Goal: Information Seeking & Learning: Find specific fact

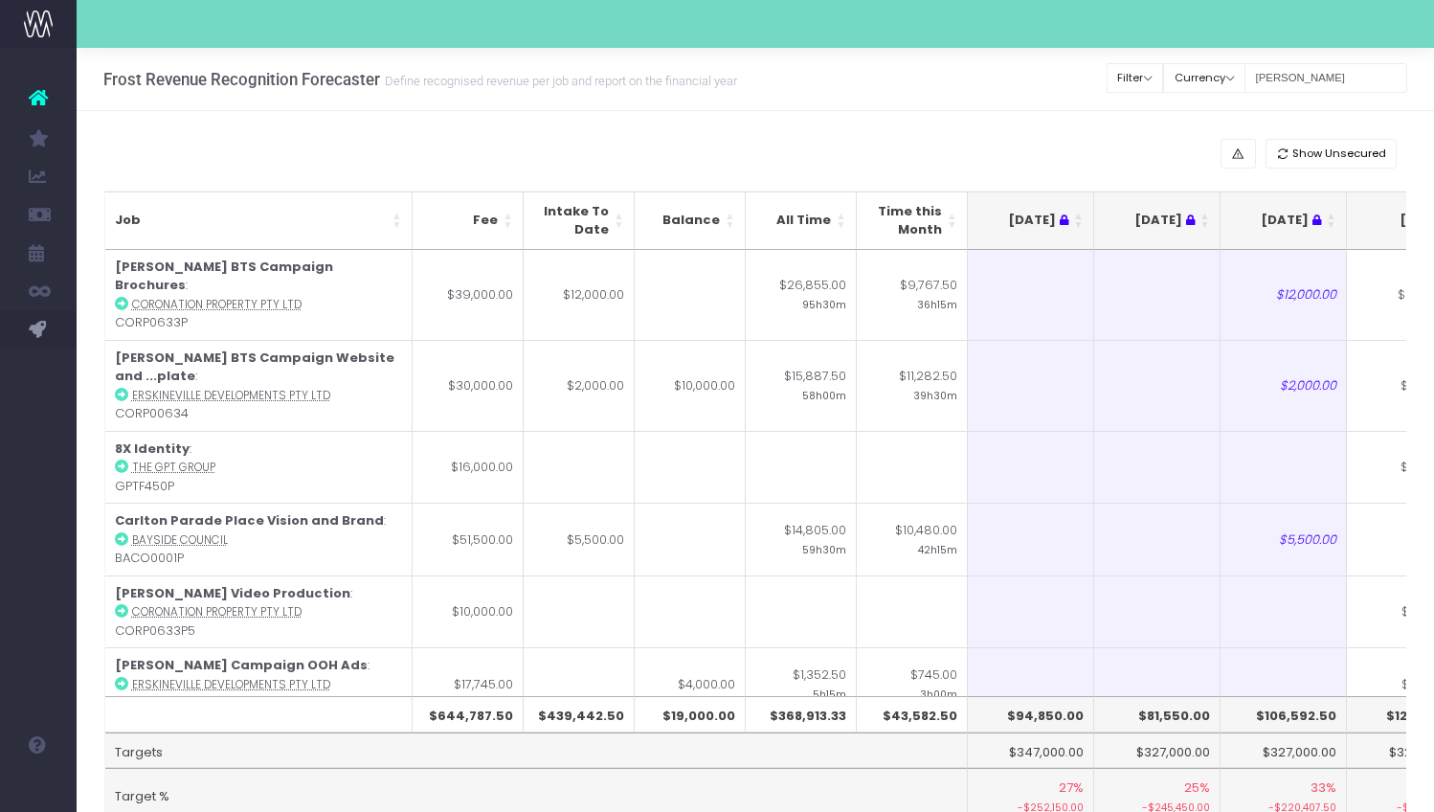
scroll to position [0, 201]
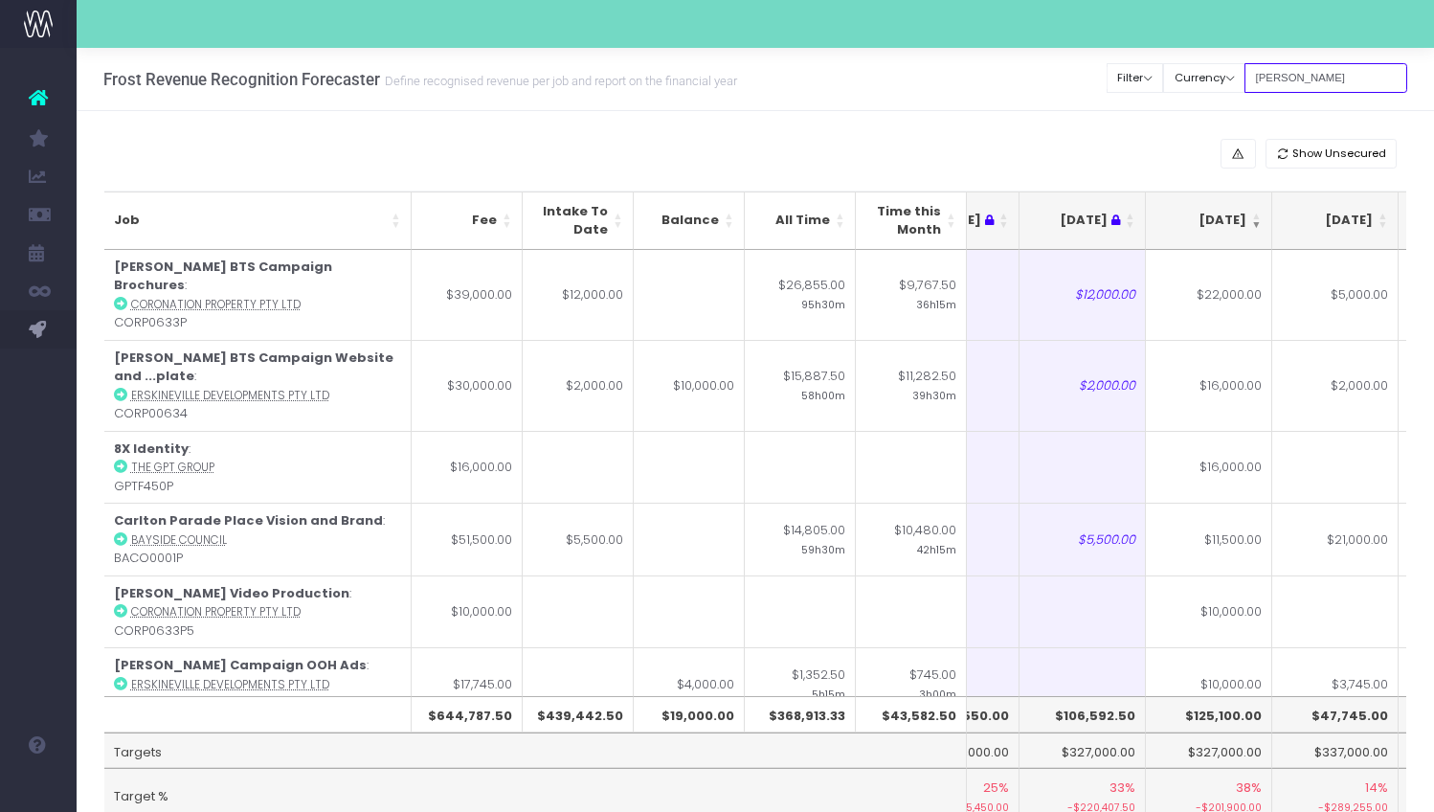
click at [1308, 80] on input "[PERSON_NAME]" at bounding box center [1326, 78] width 163 height 30
click at [1253, 230] on th "[DATE]" at bounding box center [1205, 220] width 126 height 58
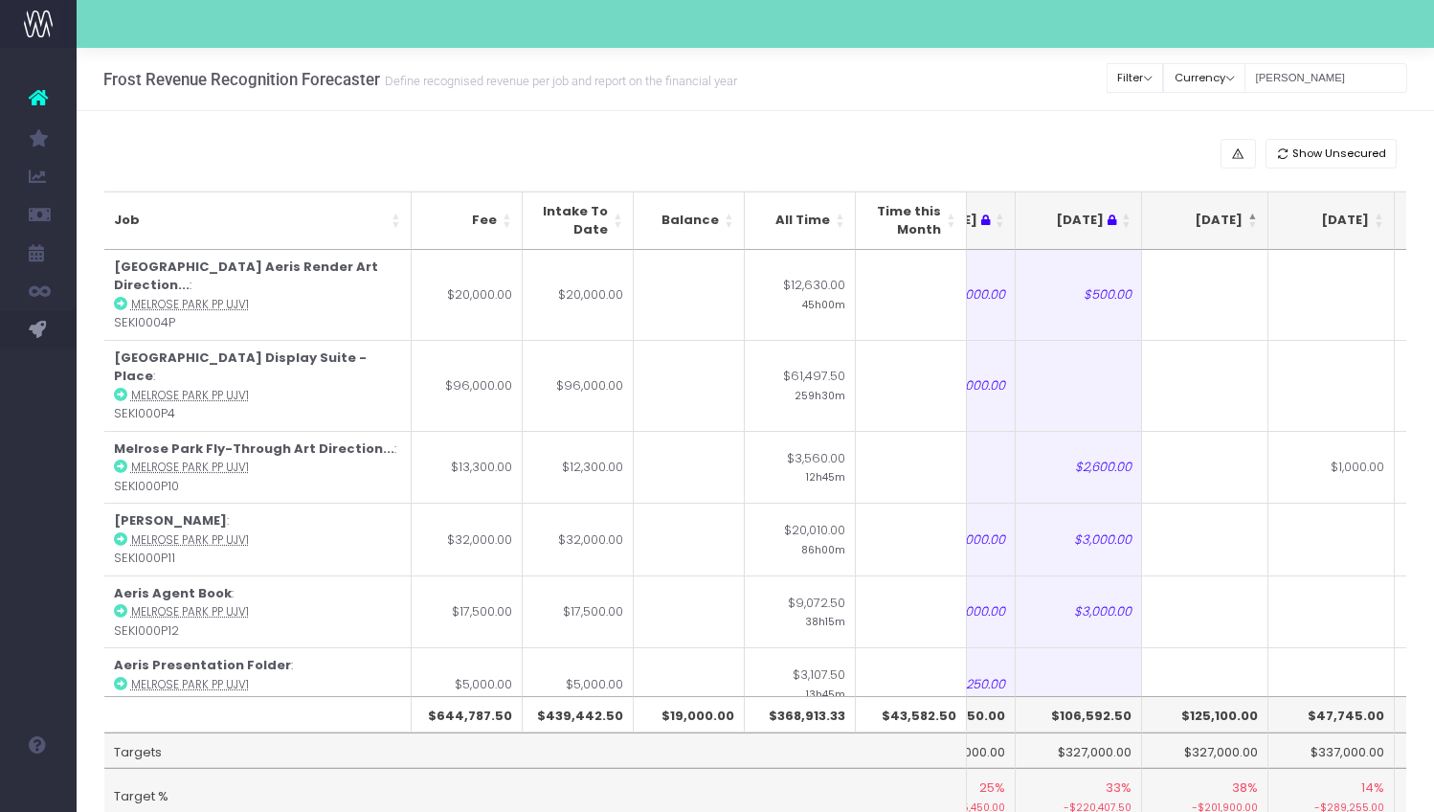
click at [1253, 230] on th "[DATE]" at bounding box center [1205, 220] width 126 height 58
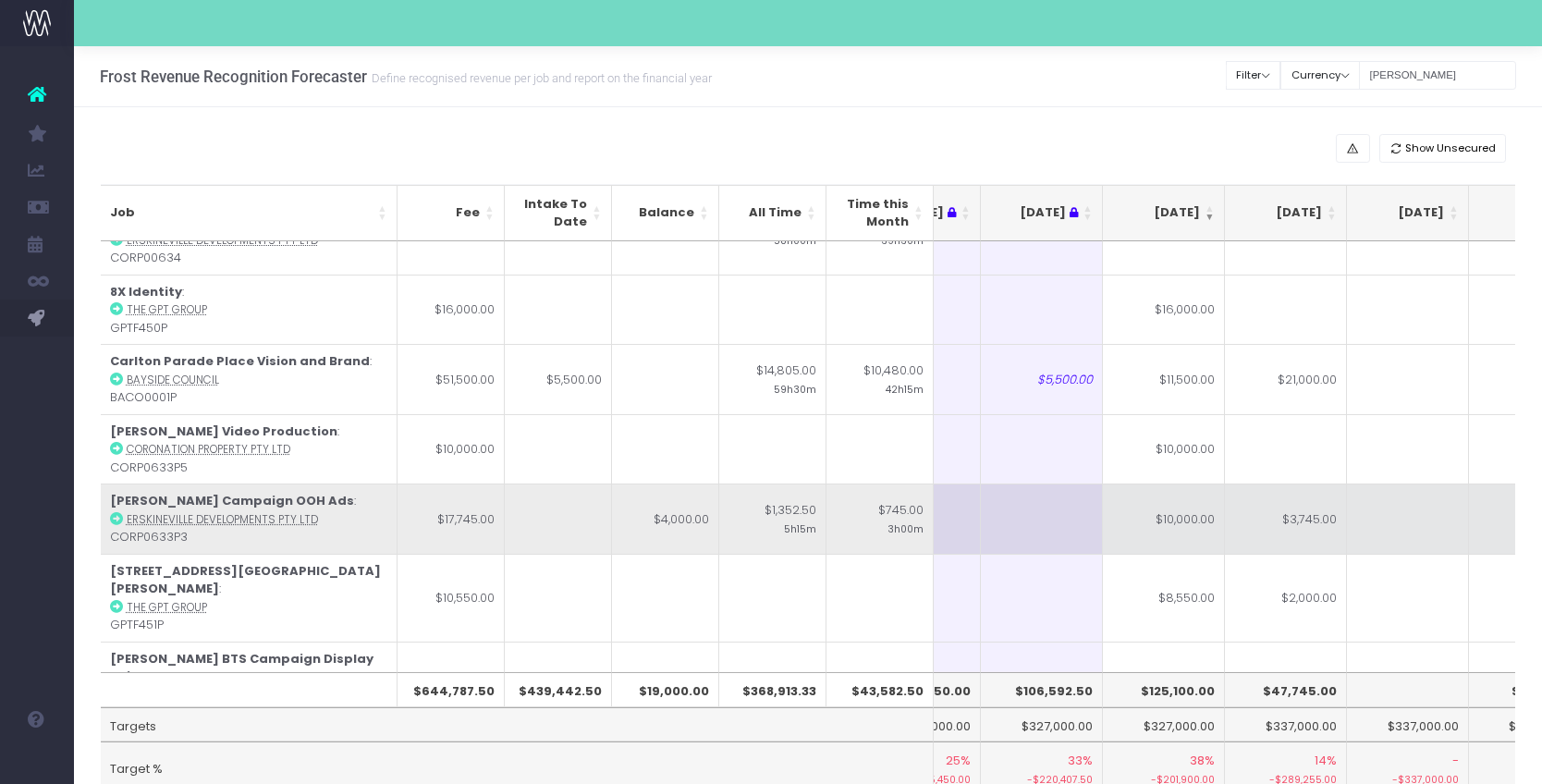
scroll to position [142, 198]
click at [1169, 509] on td "$10,000.00" at bounding box center [1164, 518] width 122 height 70
click at [1272, 492] on td "$3,745.00" at bounding box center [1286, 518] width 122 height 70
type input "1"
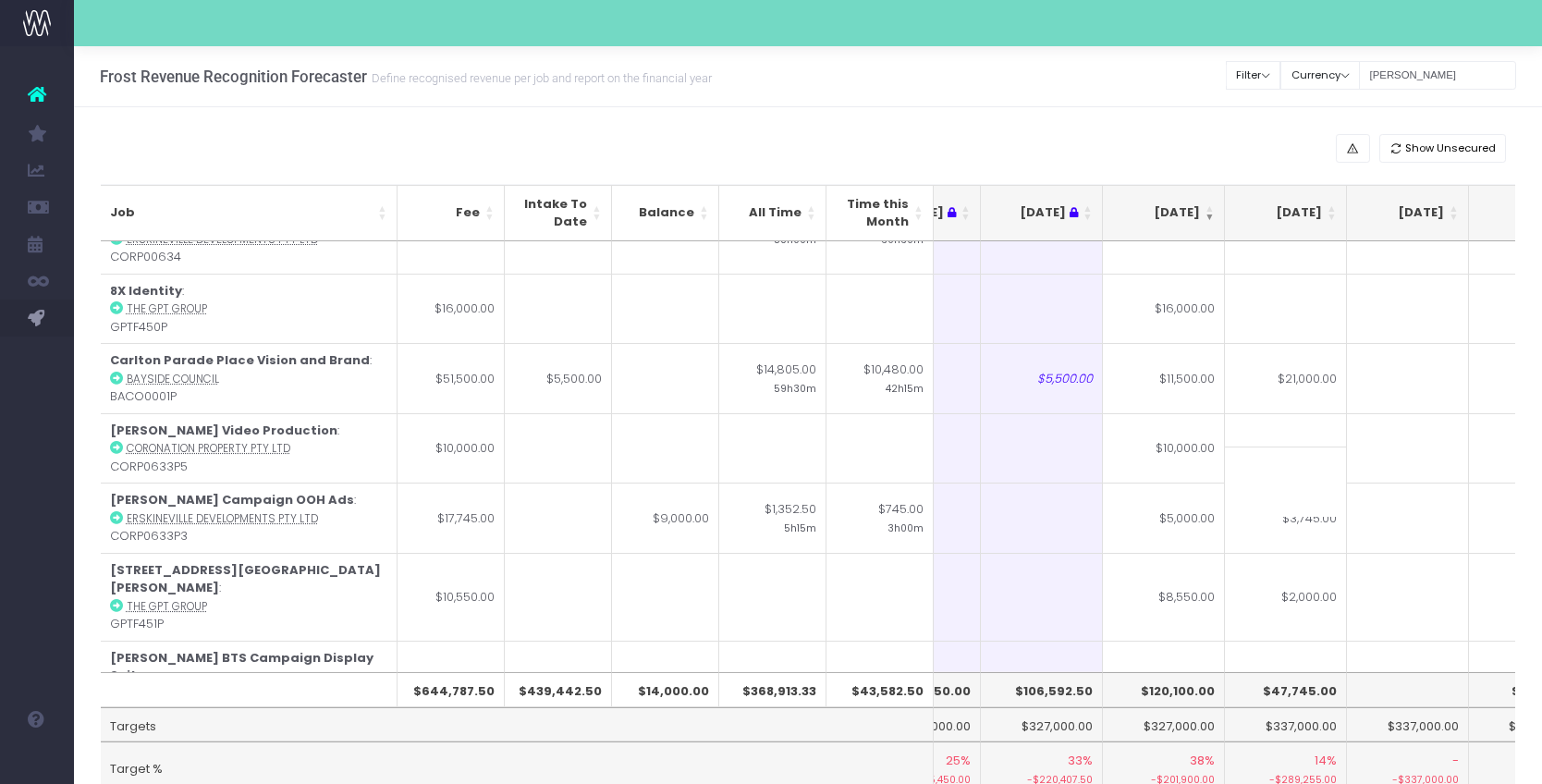
click at [1384, 452] on div "Show Unsecured Job Fee Intake To Date Balance All Time Time this Month [DATE] […" at bounding box center [808, 489] width 1468 height 763
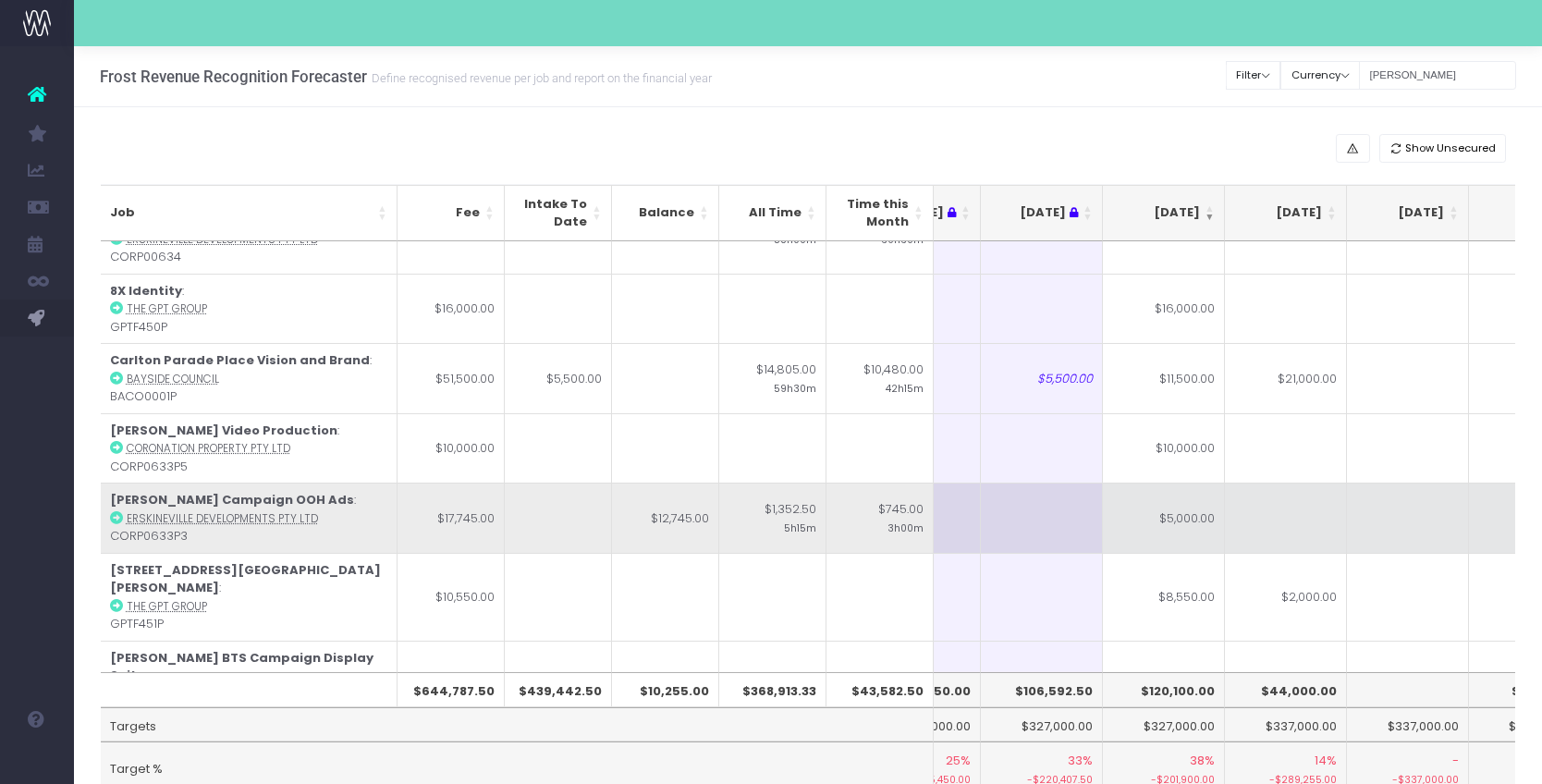
click at [1297, 487] on td at bounding box center [1286, 518] width 122 height 70
type input "12745"
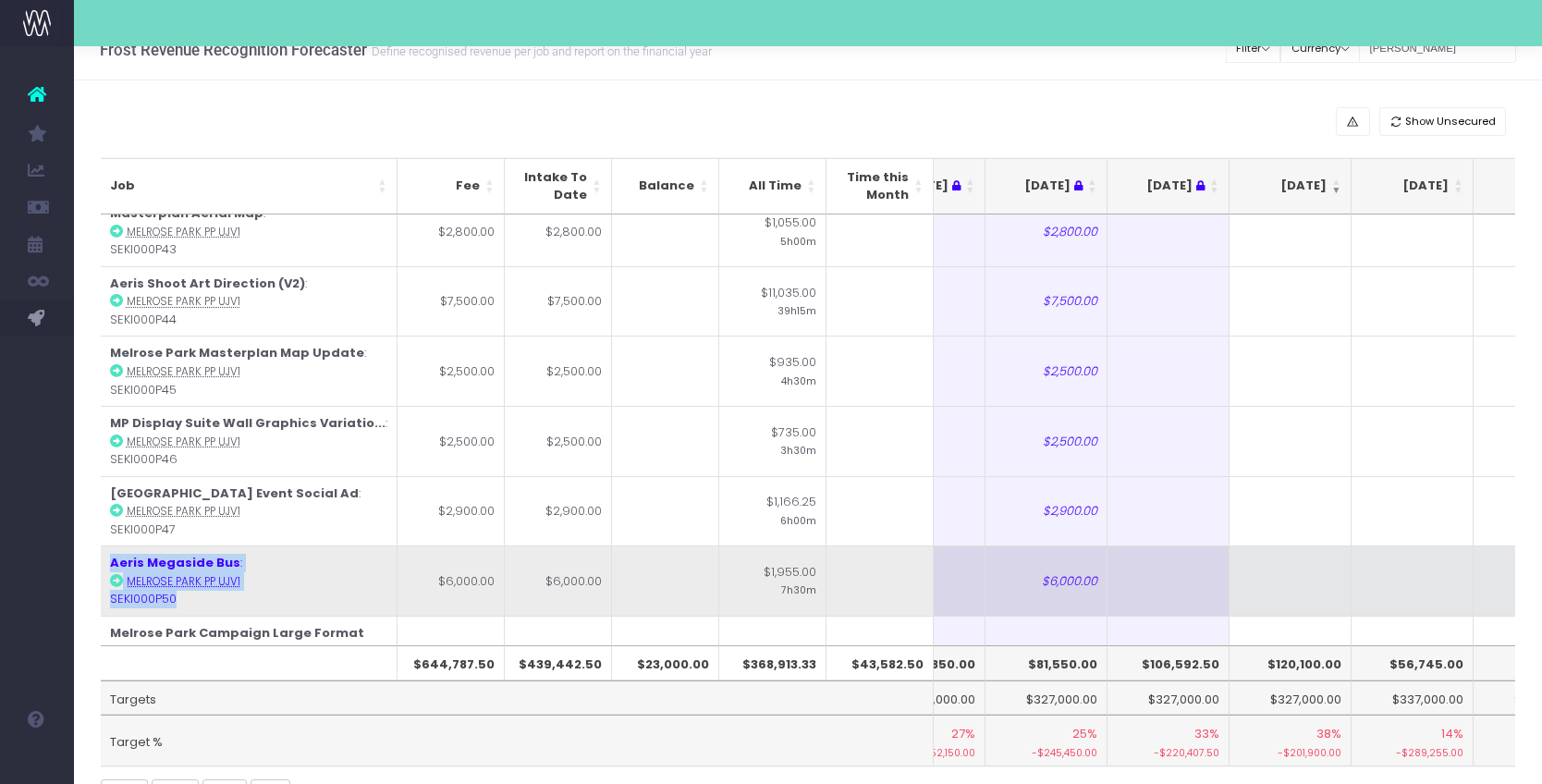
scroll to position [0, 0]
drag, startPoint x: 218, startPoint y: 412, endPoint x: 108, endPoint y: 380, distance: 114.6
click at [108, 546] on td "Aeris Megaside Bus : [GEOGRAPHIC_DATA] PP UJV1 SEKI000P50" at bounding box center [248, 580] width 296 height 70
copy td "Aeris Megaside Bus : [GEOGRAPHIC_DATA] PP UJV1 SEKI000P50"
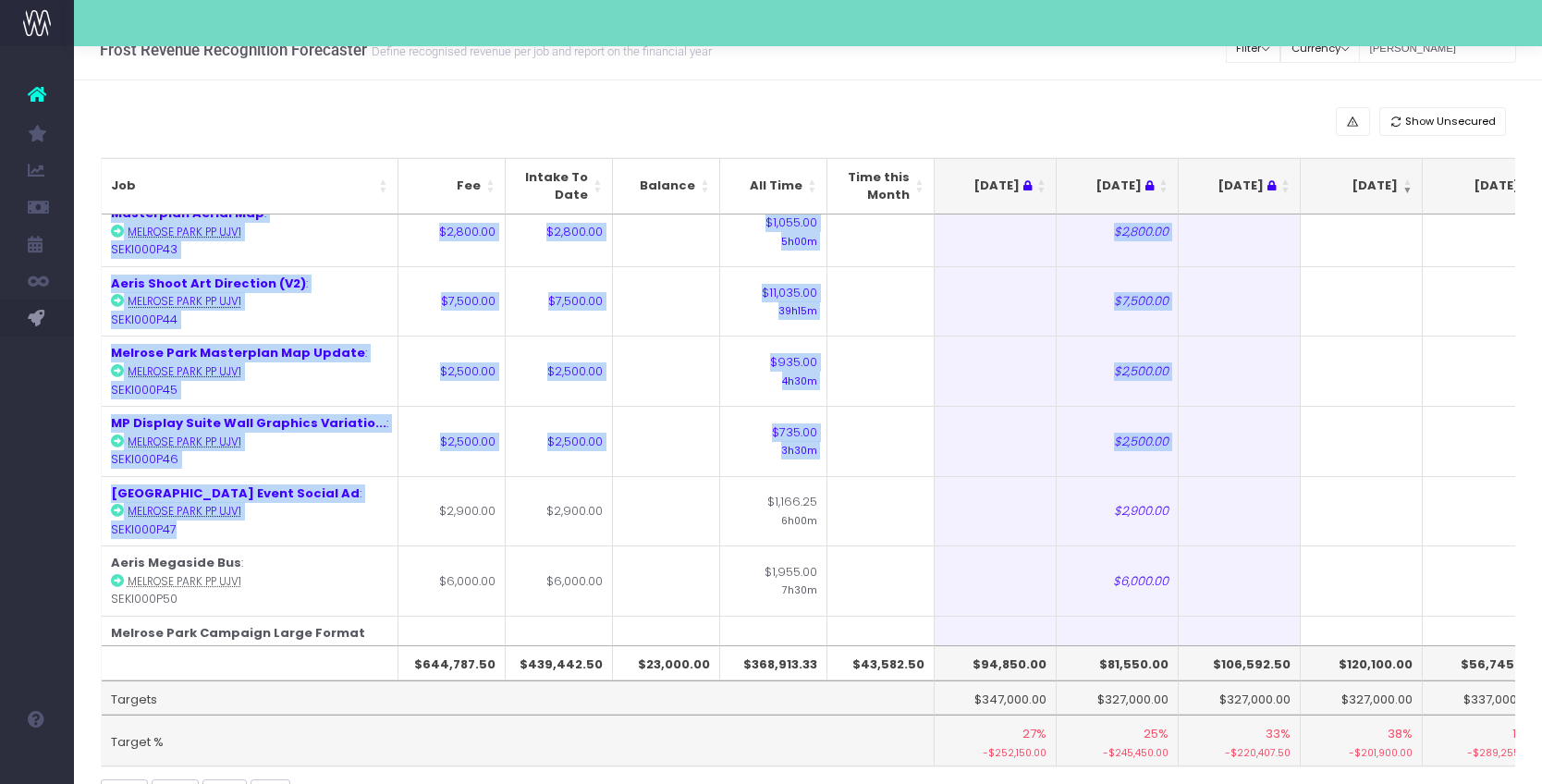
drag, startPoint x: 189, startPoint y: 350, endPoint x: 98, endPoint y: 304, distance: 102.0
click at [98, 304] on div "Job Fee Intake To Date Balance All Time Time this Month [DATE] [DATE] [DATE] Se…" at bounding box center [808, 462] width 1444 height 635
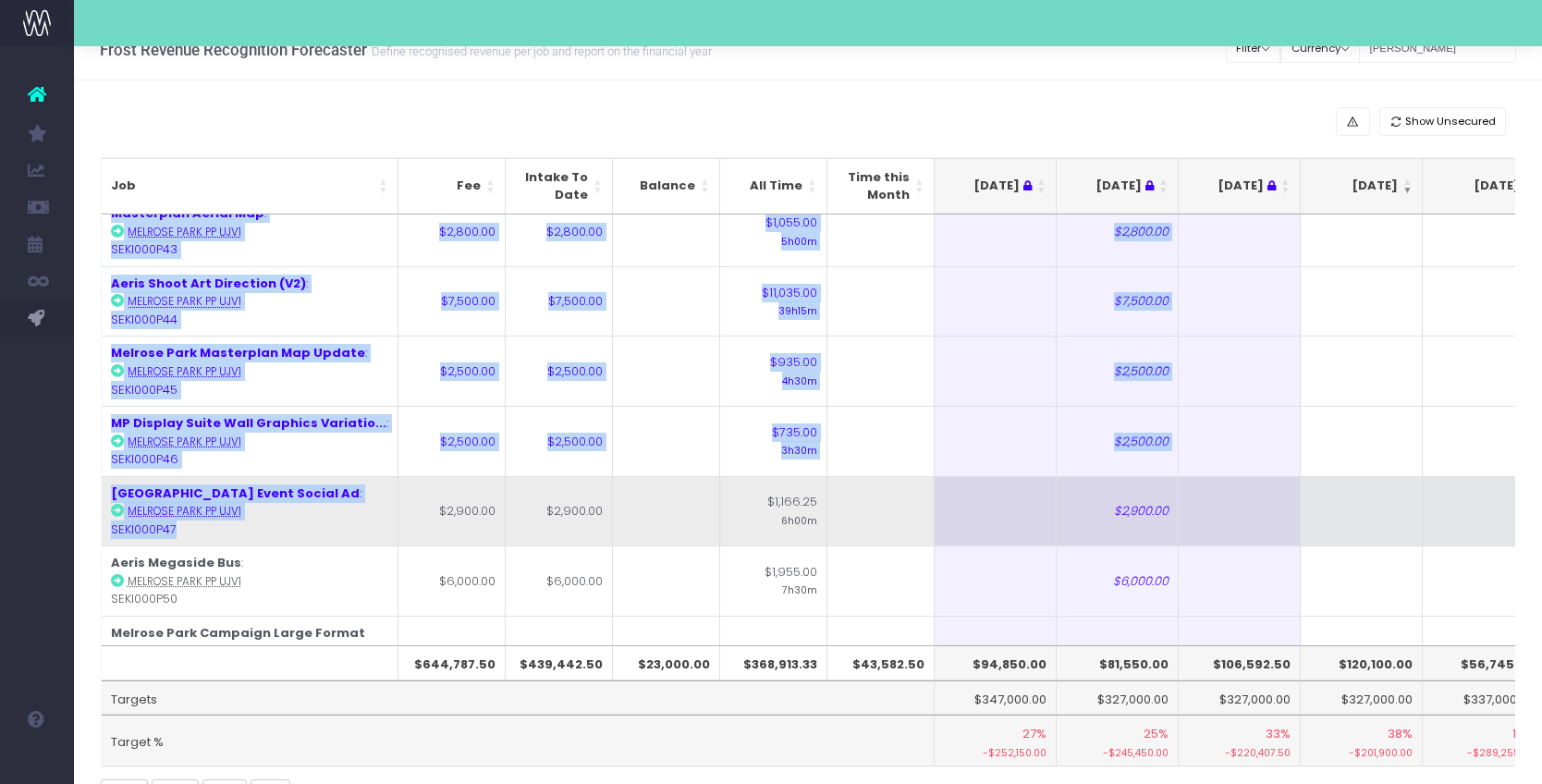
click at [272, 476] on td "Melrose Park Event Social Ad : [GEOGRAPHIC_DATA] PP UJV1 SEKI000P47" at bounding box center [249, 511] width 296 height 70
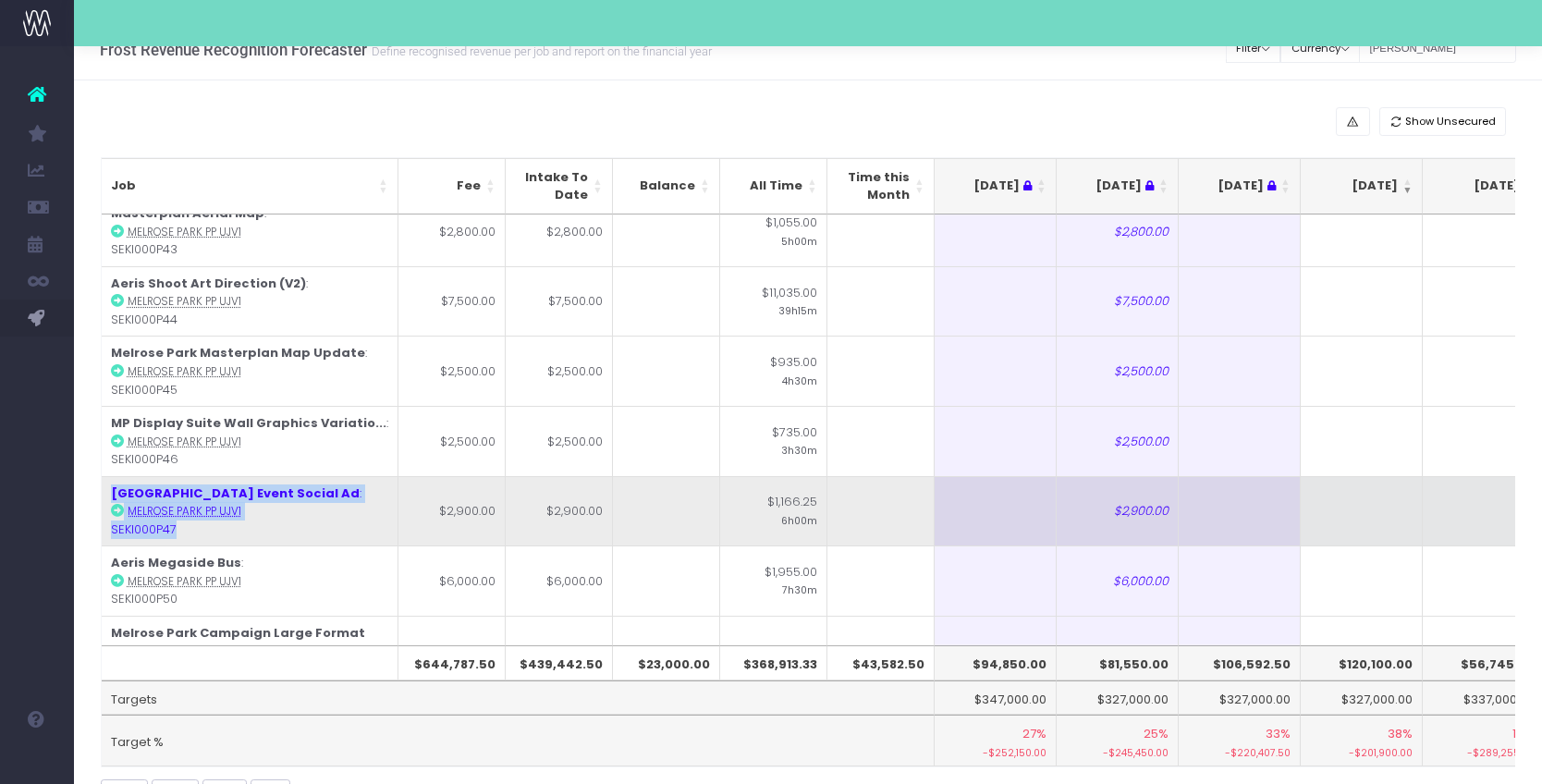
drag, startPoint x: 182, startPoint y: 350, endPoint x: 110, endPoint y: 304, distance: 85.4
click at [110, 476] on td "Melrose Park Event Social Ad : [GEOGRAPHIC_DATA] PP UJV1 SEKI000P47" at bounding box center [249, 511] width 296 height 70
copy td "Melrose Park Event Social Ad : [GEOGRAPHIC_DATA] PP UJV1 SEKI000P47"
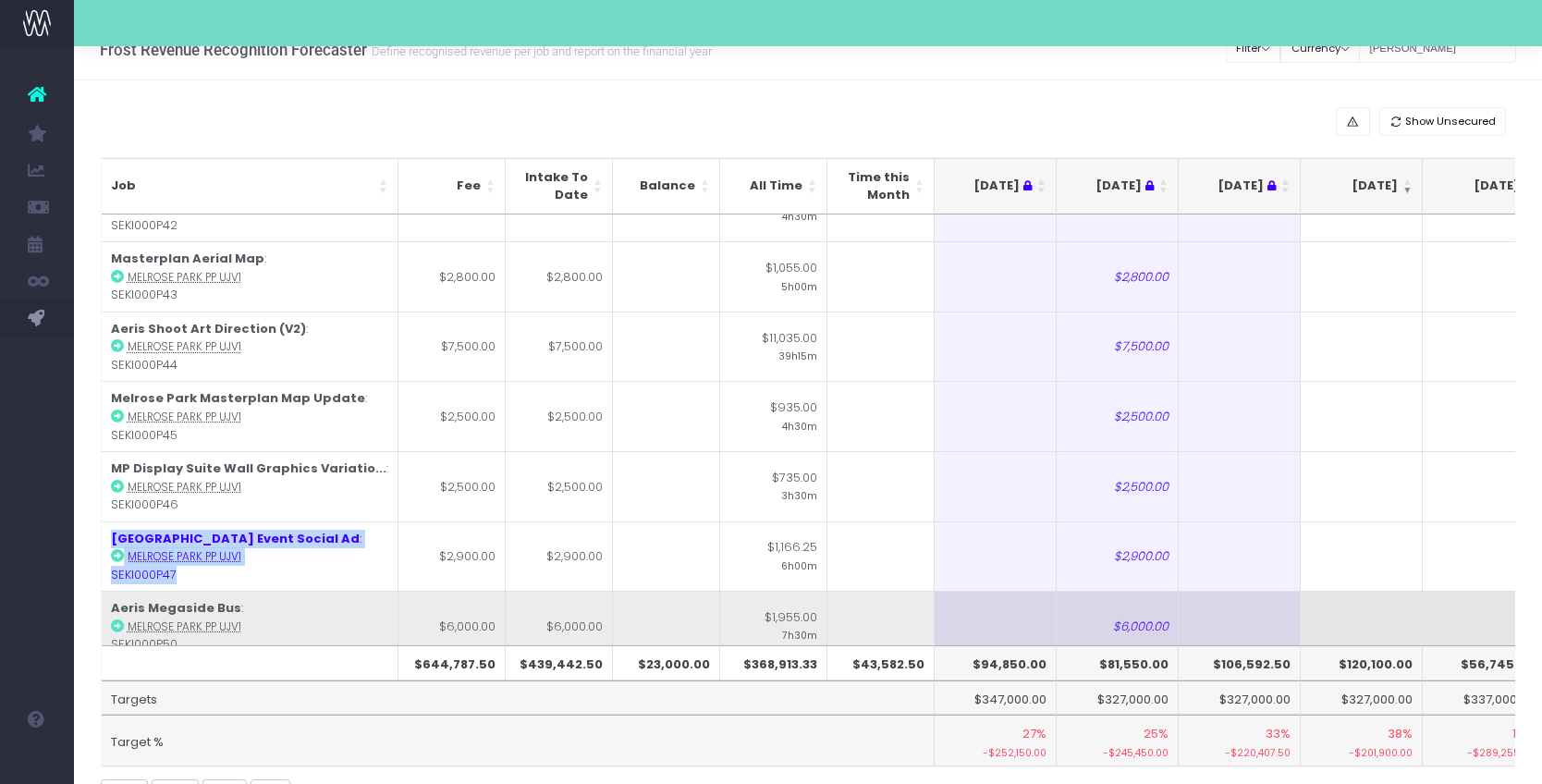
scroll to position [2718, 0]
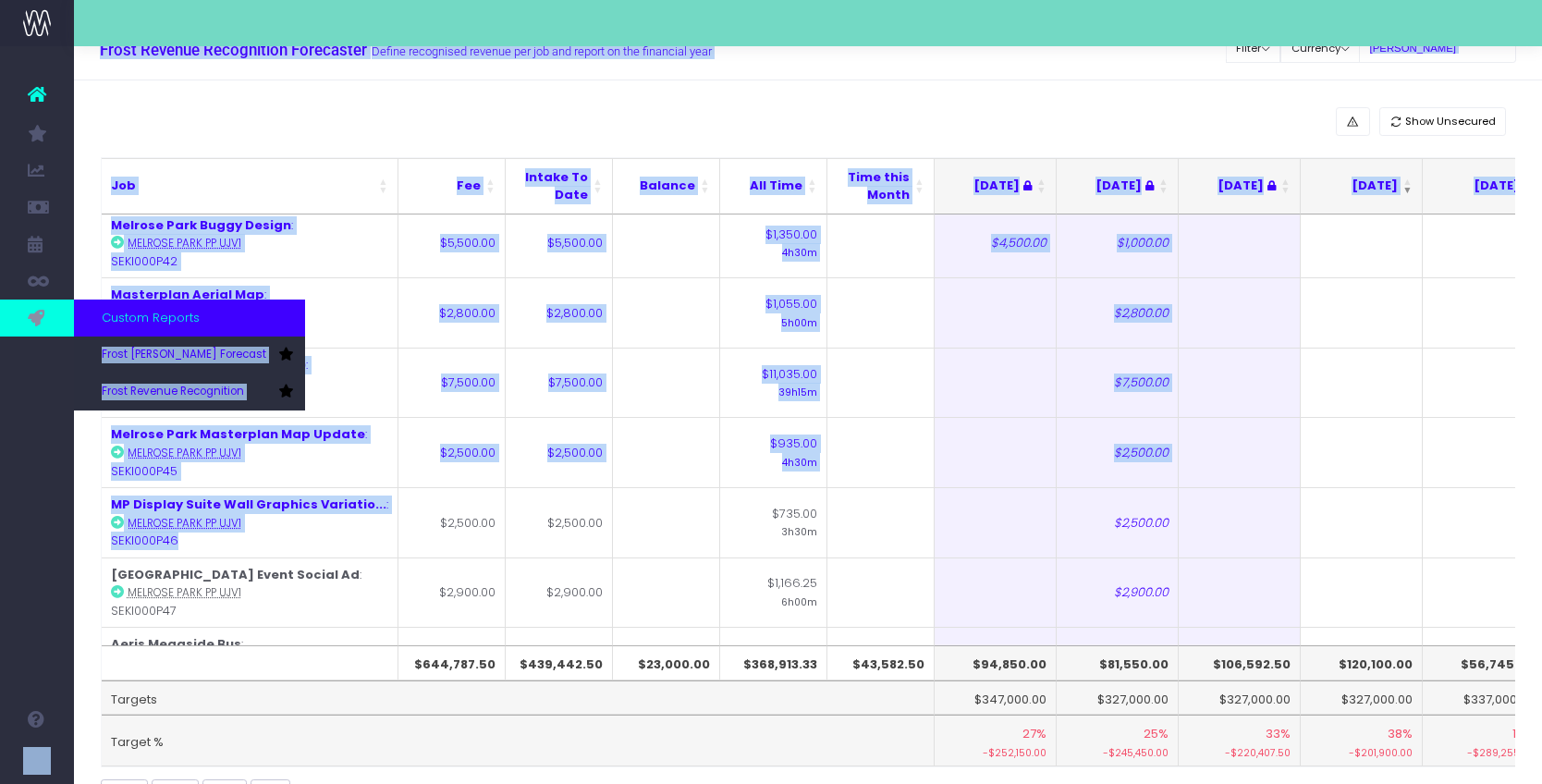
drag, startPoint x: 183, startPoint y: 362, endPoint x: 258, endPoint y: 334, distance: 80.1
click at [254, 332] on div "Account Warning You are on a paid plan. My Favourites You have no favourites Jo…" at bounding box center [771, 407] width 1542 height 870
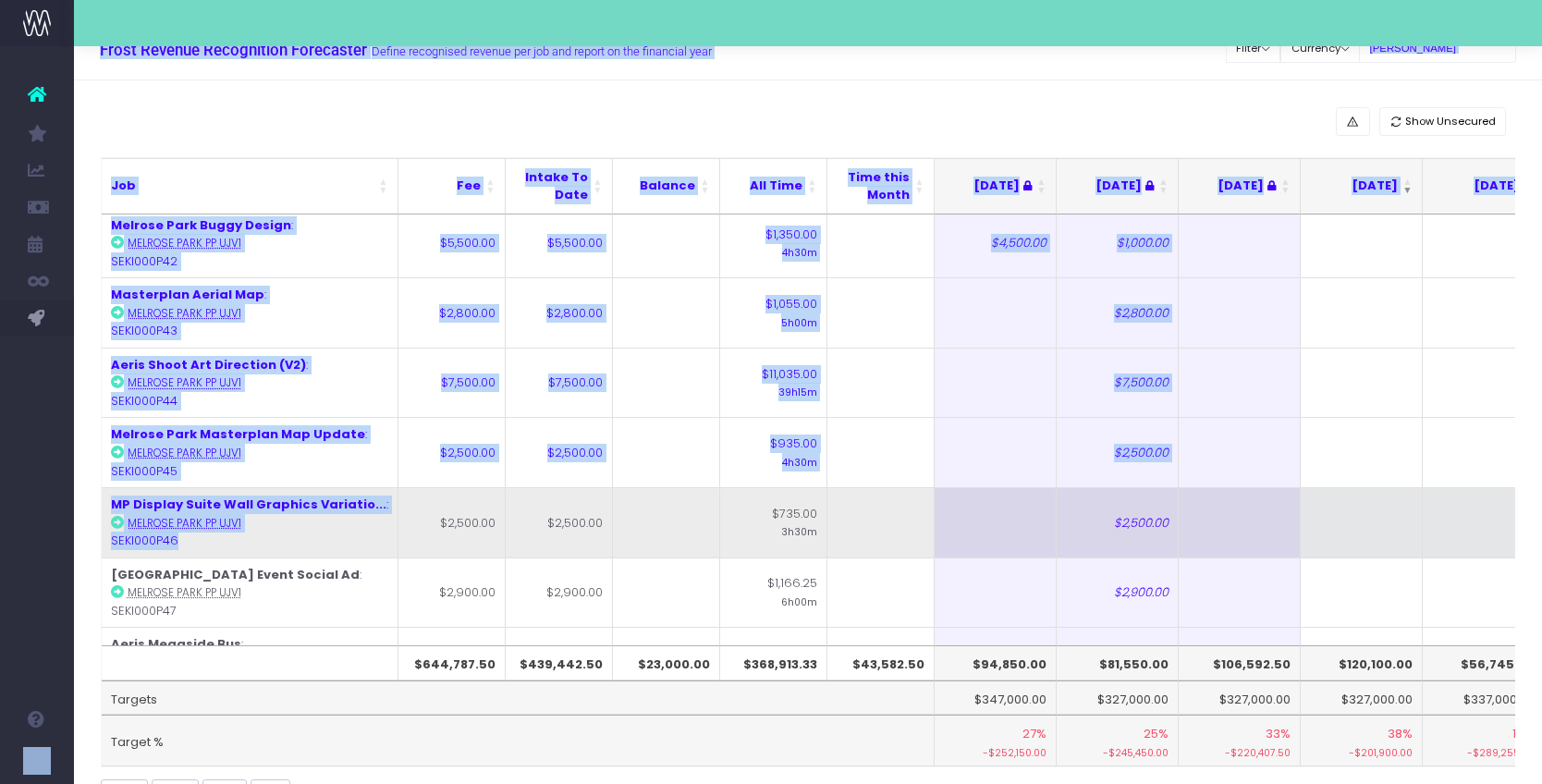
click at [331, 488] on td "MP Display Suite Wall Graphics Variatio... : Melrose Park PP UJV1 SEKI000P46" at bounding box center [249, 522] width 296 height 70
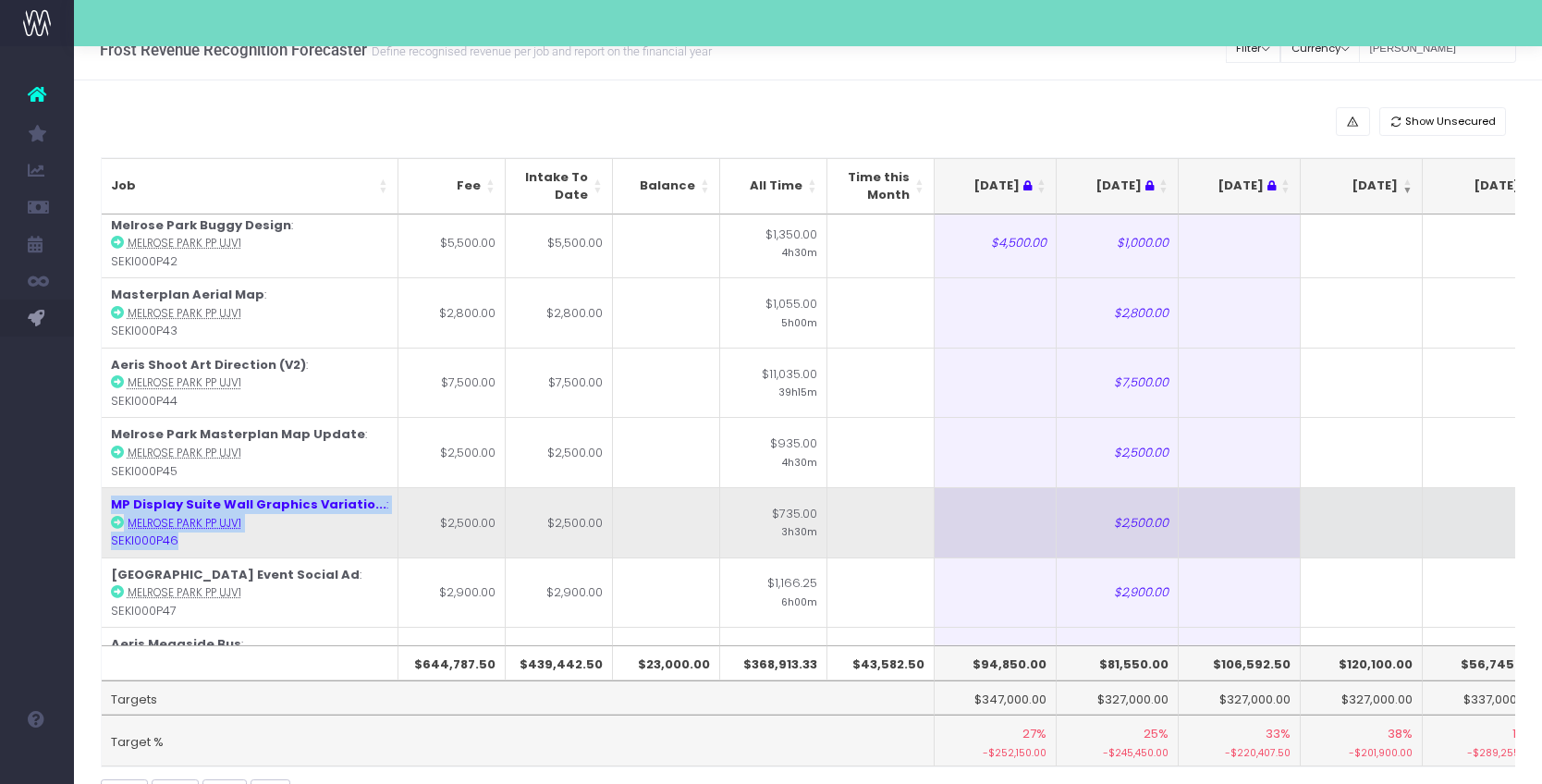
drag, startPoint x: 181, startPoint y: 365, endPoint x: 105, endPoint y: 327, distance: 85.0
click at [105, 488] on td "MP Display Suite Wall Graphics Variatio... : Melrose Park PP UJV1 SEKI000P46" at bounding box center [249, 522] width 296 height 70
copy td "MP Display Suite Wall Graphics Variatio... : Melrose Park PP UJV1 SEKI000P46"
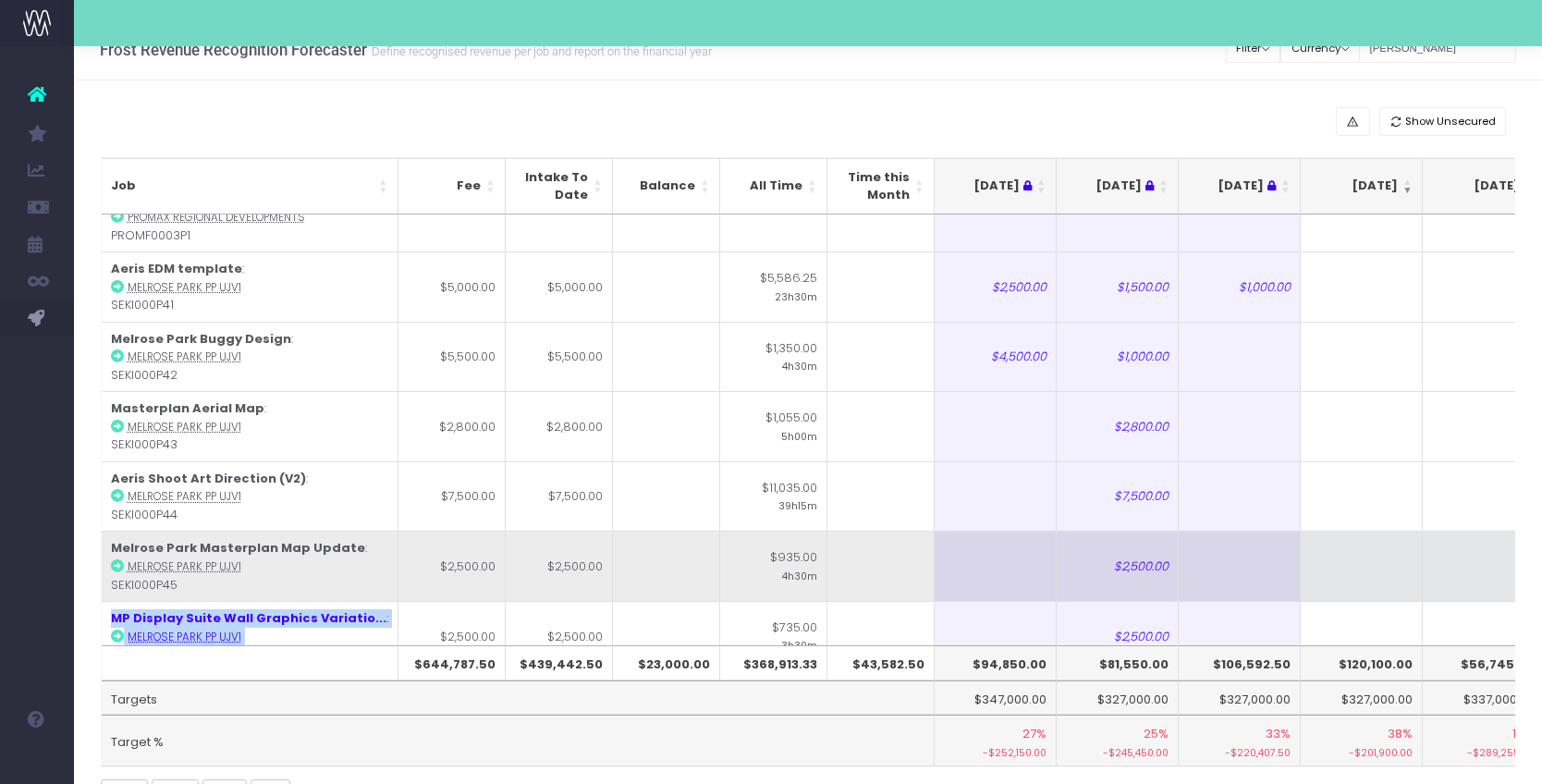
scroll to position [2602, 0]
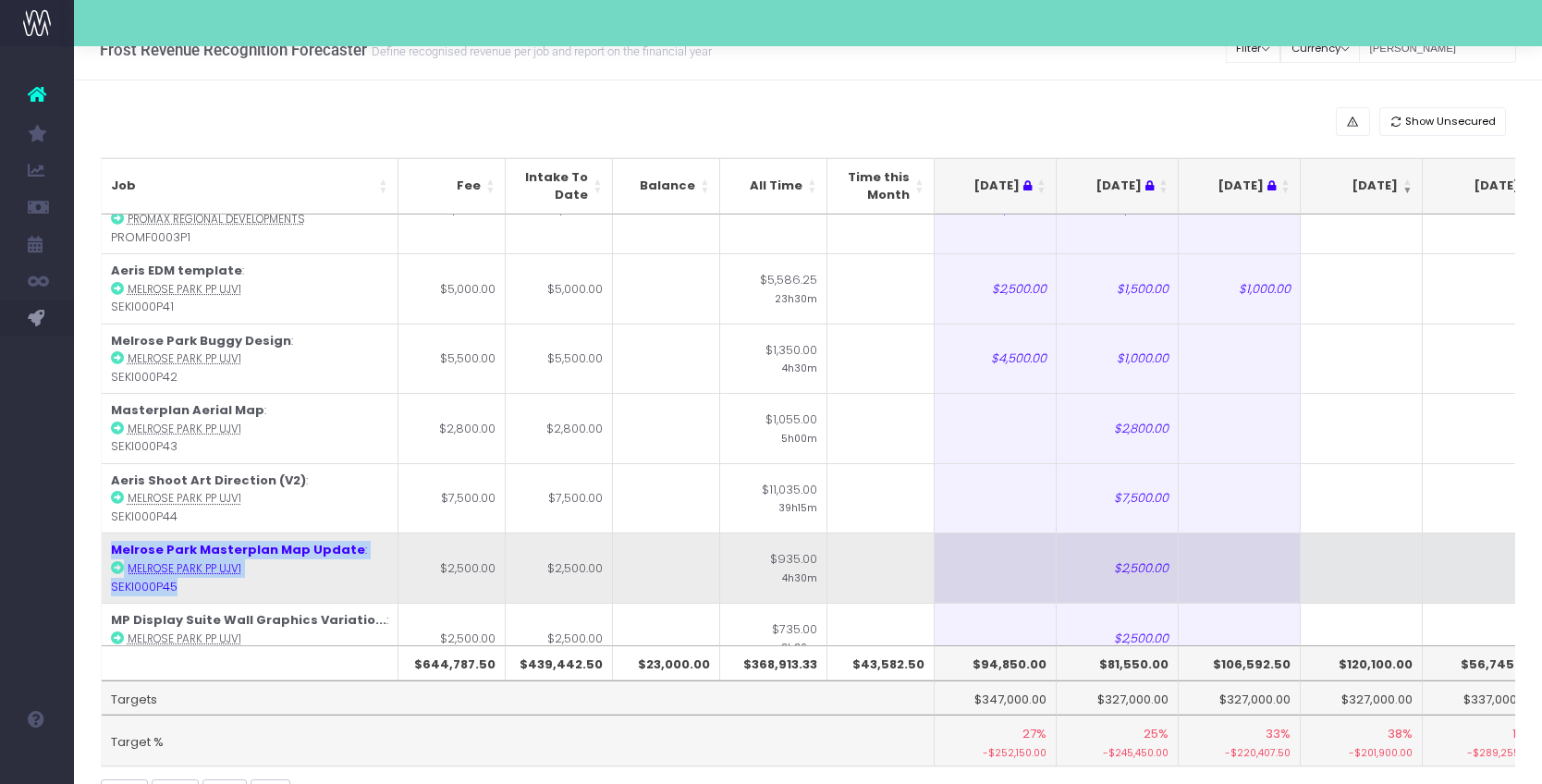
drag, startPoint x: 198, startPoint y: 409, endPoint x: 106, endPoint y: 375, distance: 98.1
click at [106, 532] on td "Melrose Park Masterplan Map Update : [GEOGRAPHIC_DATA] PP UJV1 SEKI000P45" at bounding box center [249, 567] width 296 height 70
copy td "Melrose Park Masterplan Map Update : [GEOGRAPHIC_DATA] PP UJV1 SEKI000P45"
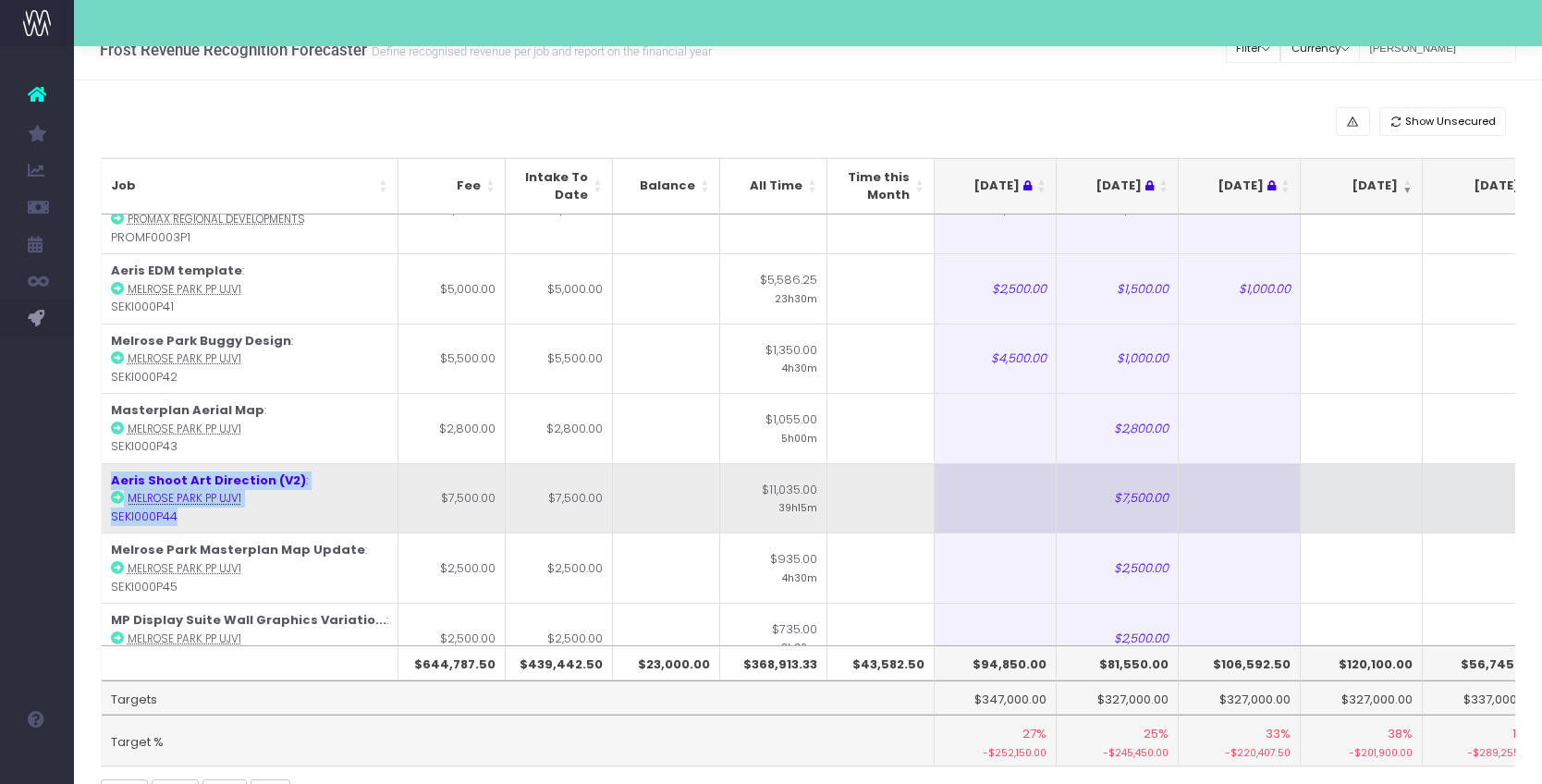
drag, startPoint x: 203, startPoint y: 339, endPoint x: 107, endPoint y: 304, distance: 102.2
click at [107, 463] on td "Aeris Shoot Art Direction (V2) : [GEOGRAPHIC_DATA] PP UJV1 SEKI000P44" at bounding box center [249, 498] width 296 height 70
copy td "Aeris Shoot Art Direction (V2) : [GEOGRAPHIC_DATA] PP UJV1 SEKI000P44"
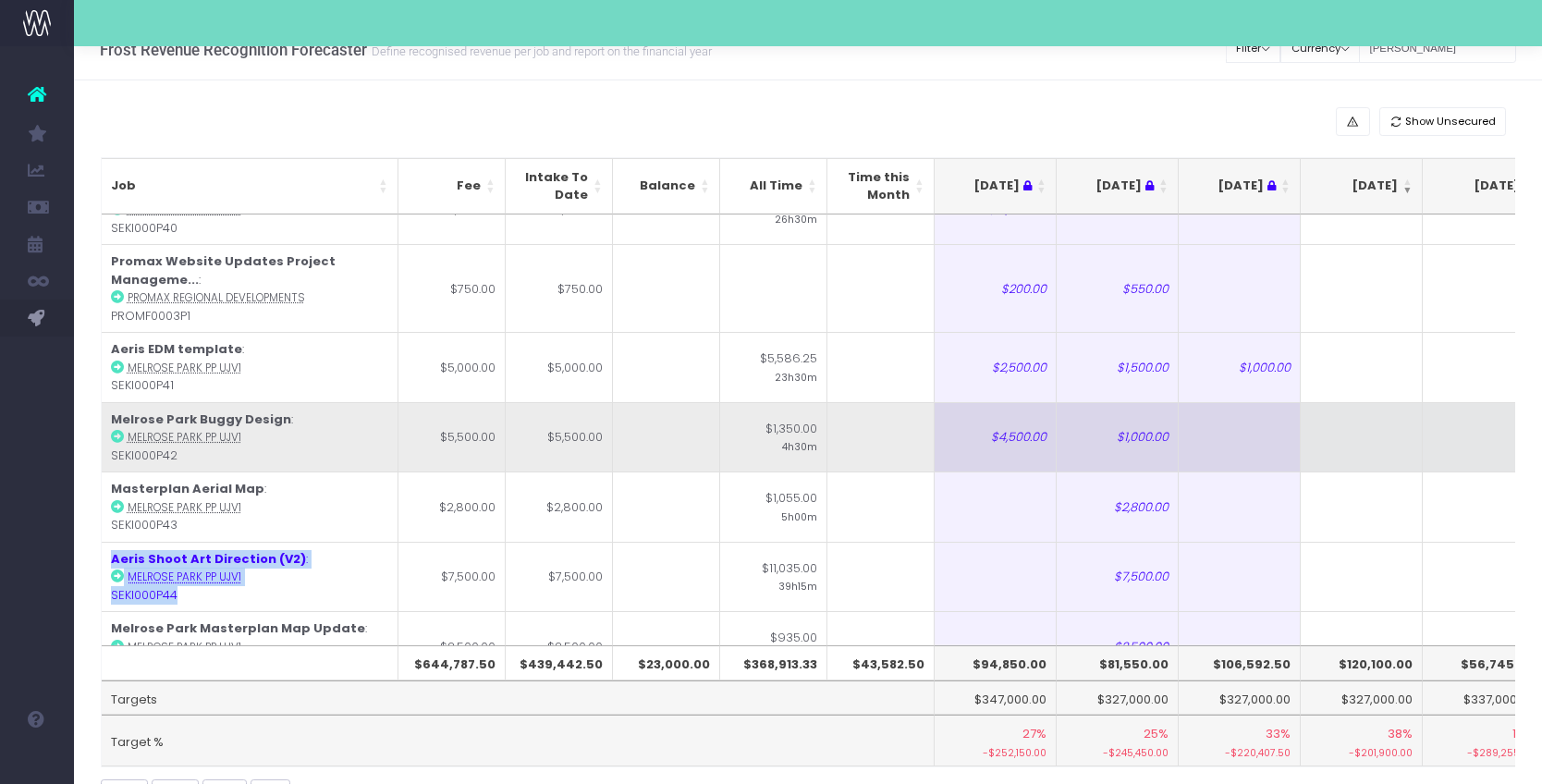
scroll to position [2507, 0]
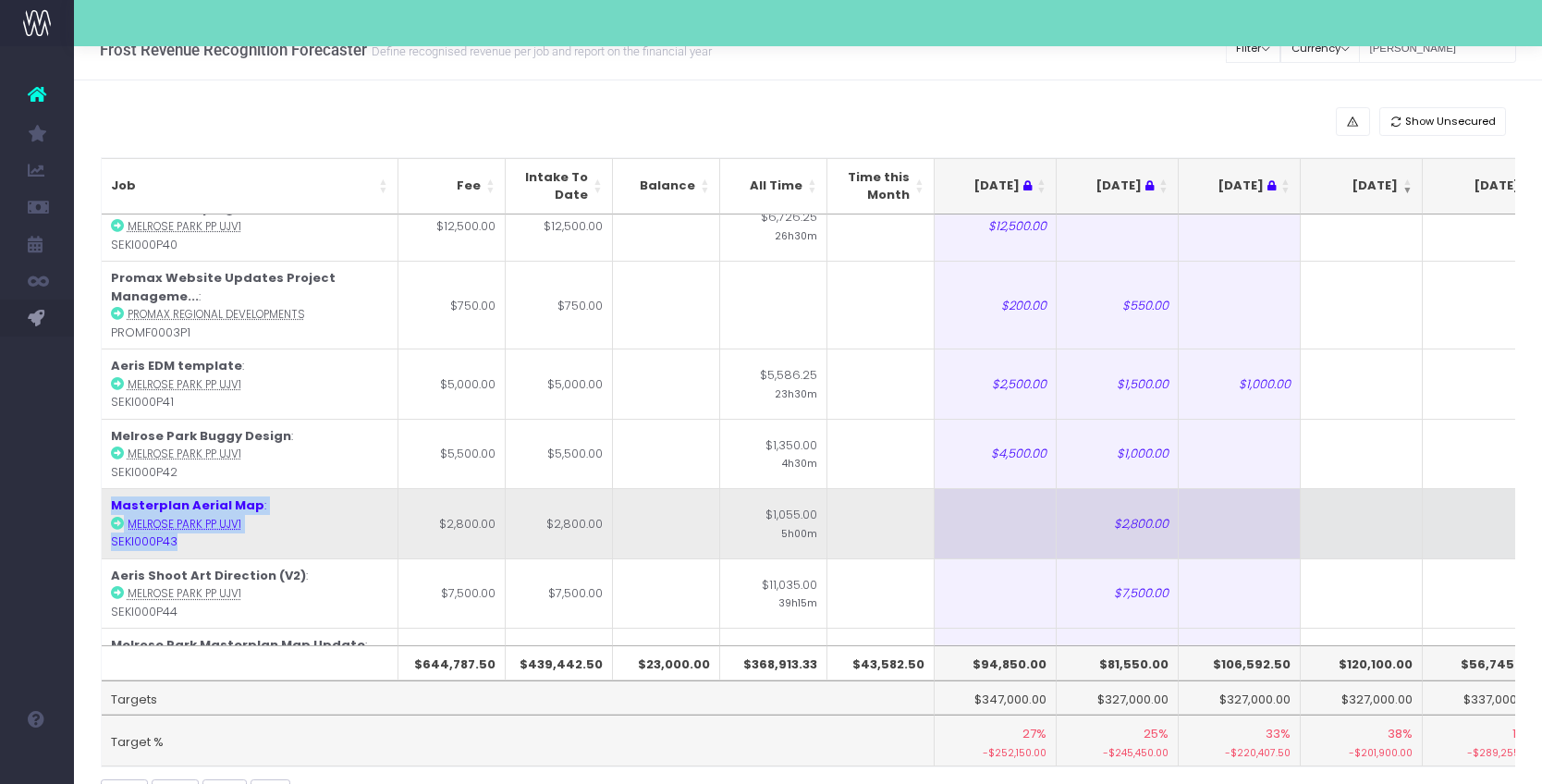
drag, startPoint x: 208, startPoint y: 359, endPoint x: 113, endPoint y: 330, distance: 99.3
click at [113, 489] on td "Masterplan Aerial Map : [GEOGRAPHIC_DATA] PP UJV1 SEKI000P43" at bounding box center [249, 523] width 296 height 70
copy td "Masterplan Aerial Map : [GEOGRAPHIC_DATA] PP UJV1 SEKI000P43"
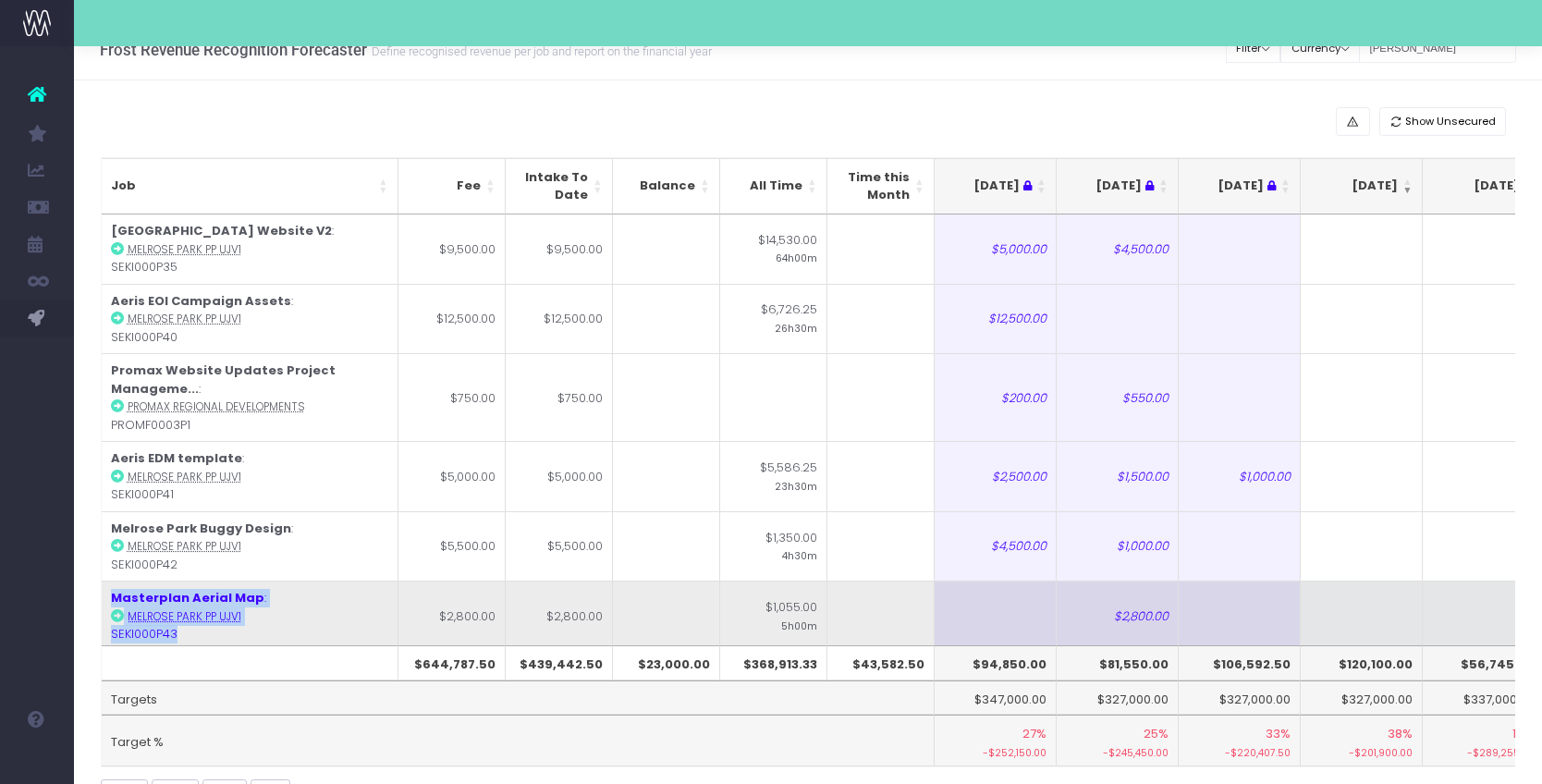
scroll to position [2395, 0]
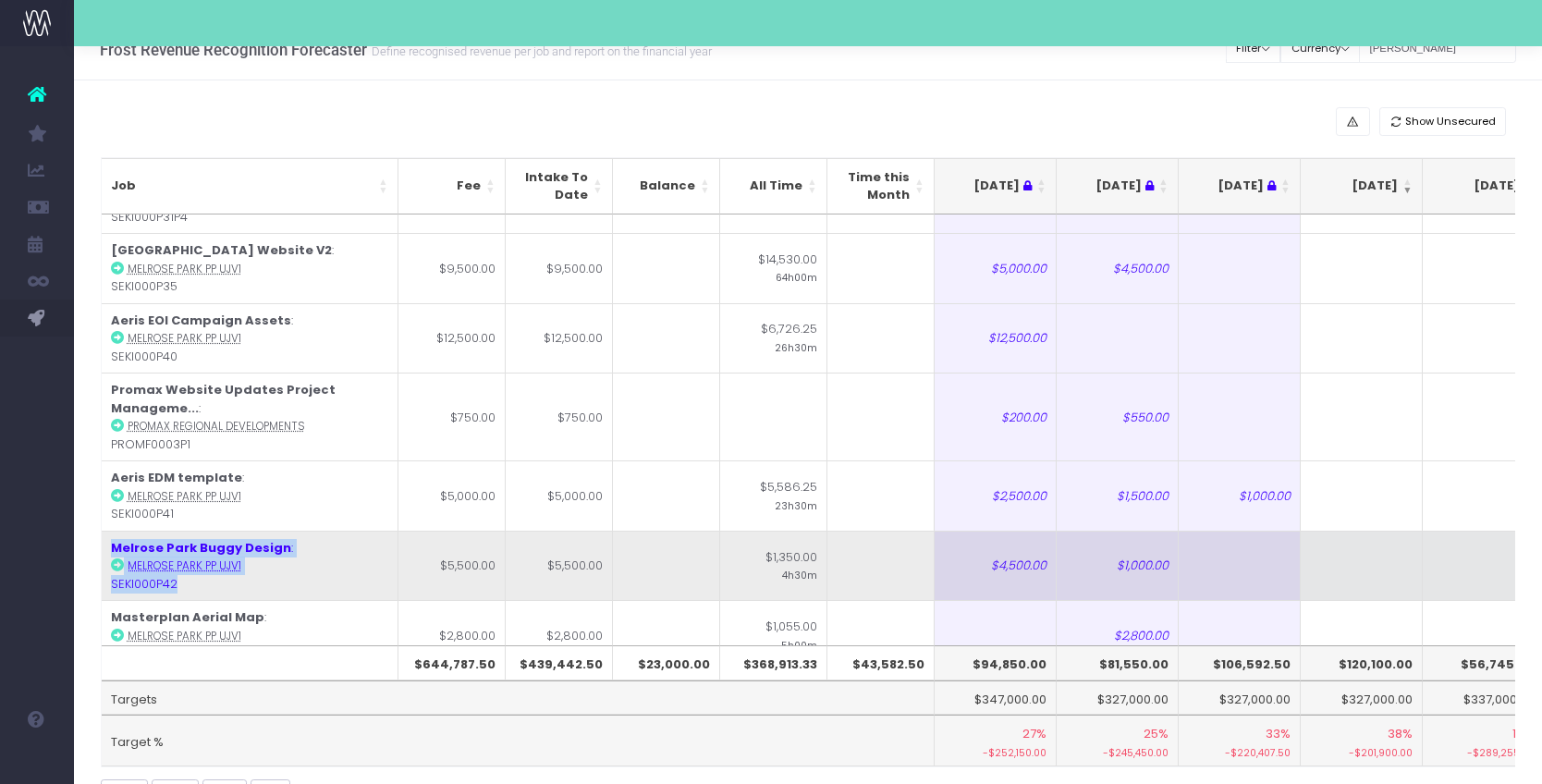
drag, startPoint x: 192, startPoint y: 410, endPoint x: 112, endPoint y: 364, distance: 92.3
click at [112, 531] on td "Melrose Park Buggy Design : [GEOGRAPHIC_DATA] PP UJV1 SEKI000P42" at bounding box center [249, 566] width 296 height 70
copy td "Melrose Park Buggy Design : [GEOGRAPHIC_DATA] PP UJV1 SEKI000P42"
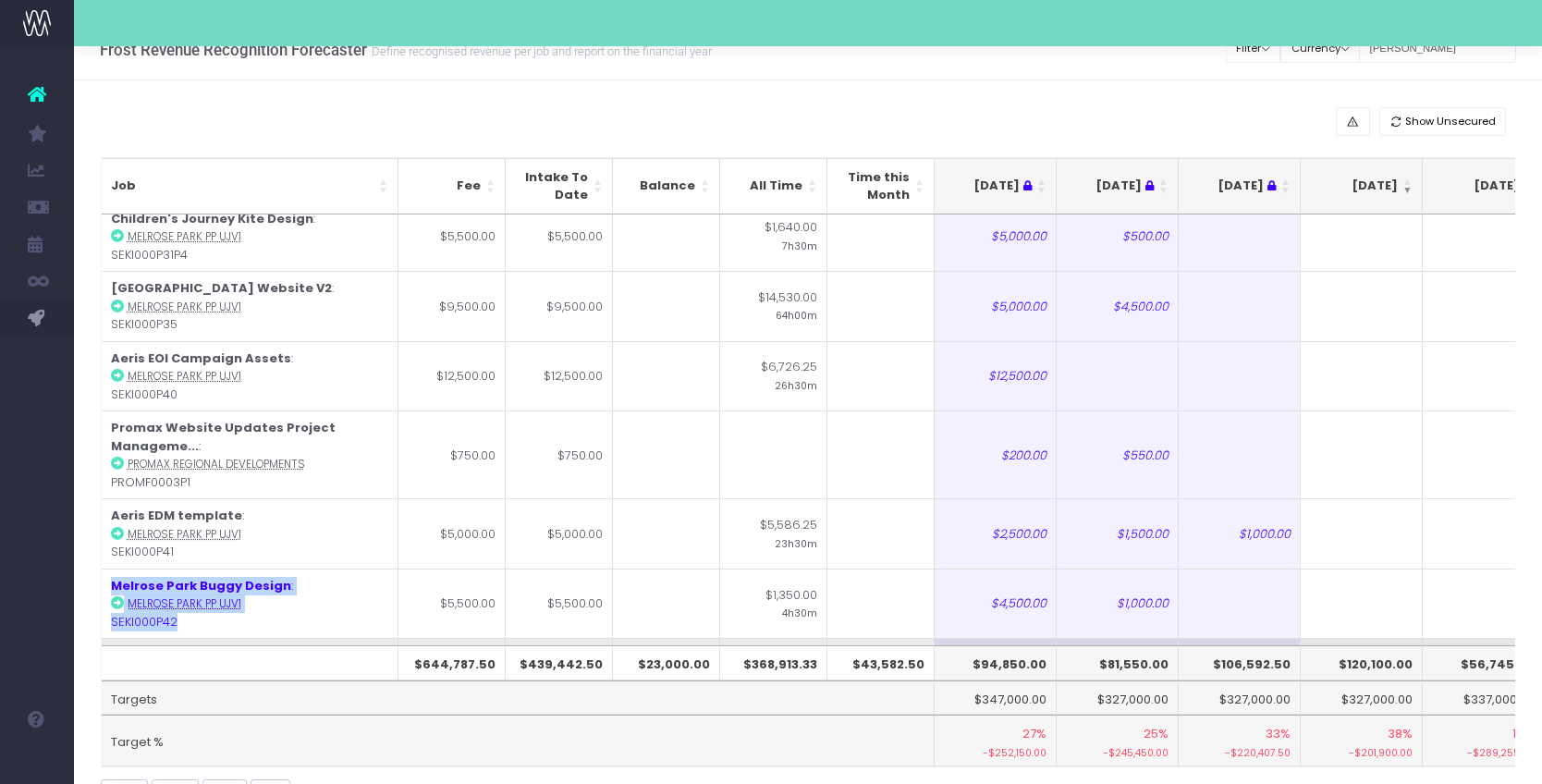
scroll to position [2261, 0]
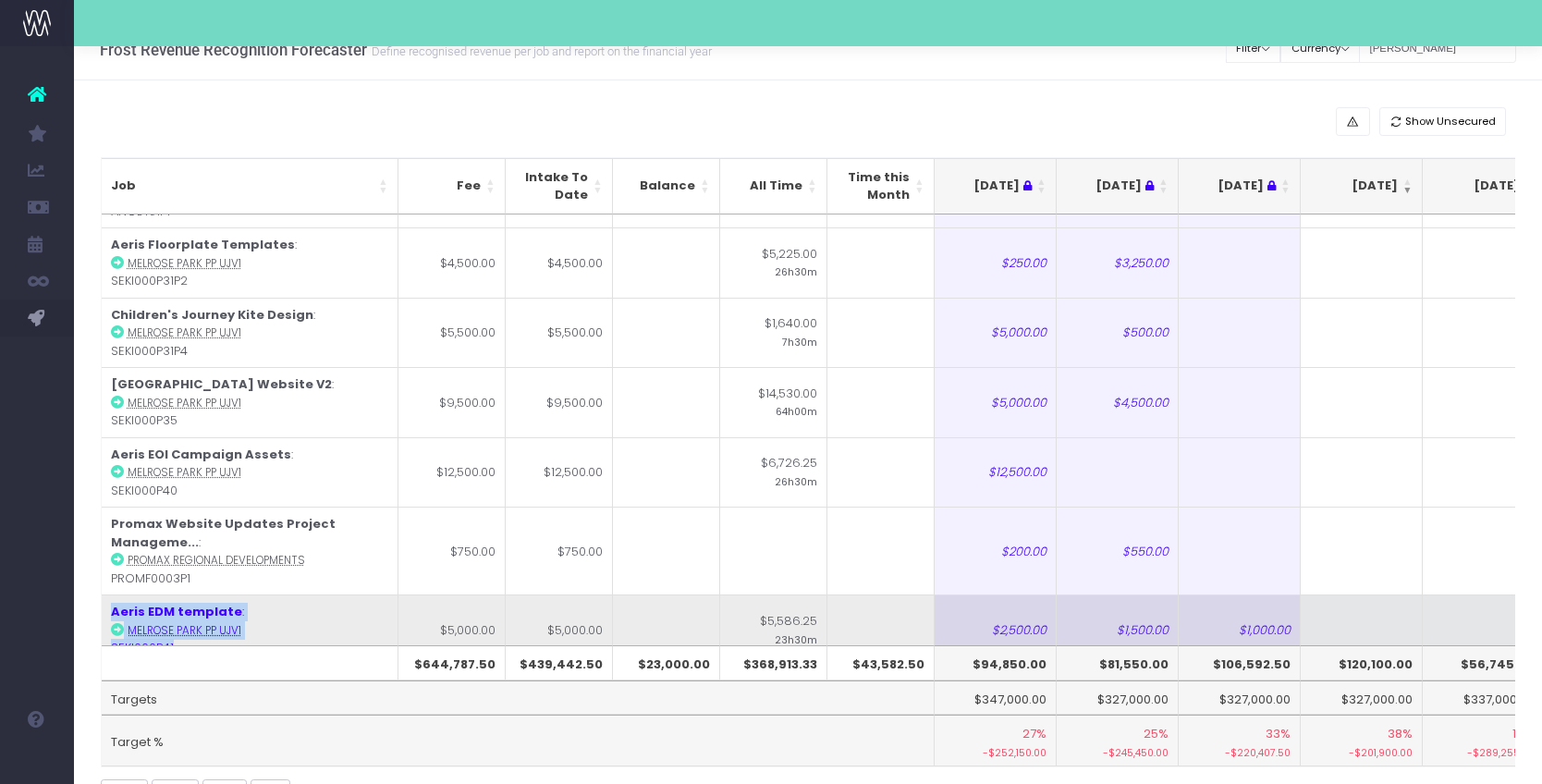
drag, startPoint x: 215, startPoint y: 476, endPoint x: 106, endPoint y: 420, distance: 122.5
click at [106, 595] on td "Aeris EDM template : Melrose Park PP UJV1 SEKI000P41" at bounding box center [249, 630] width 296 height 70
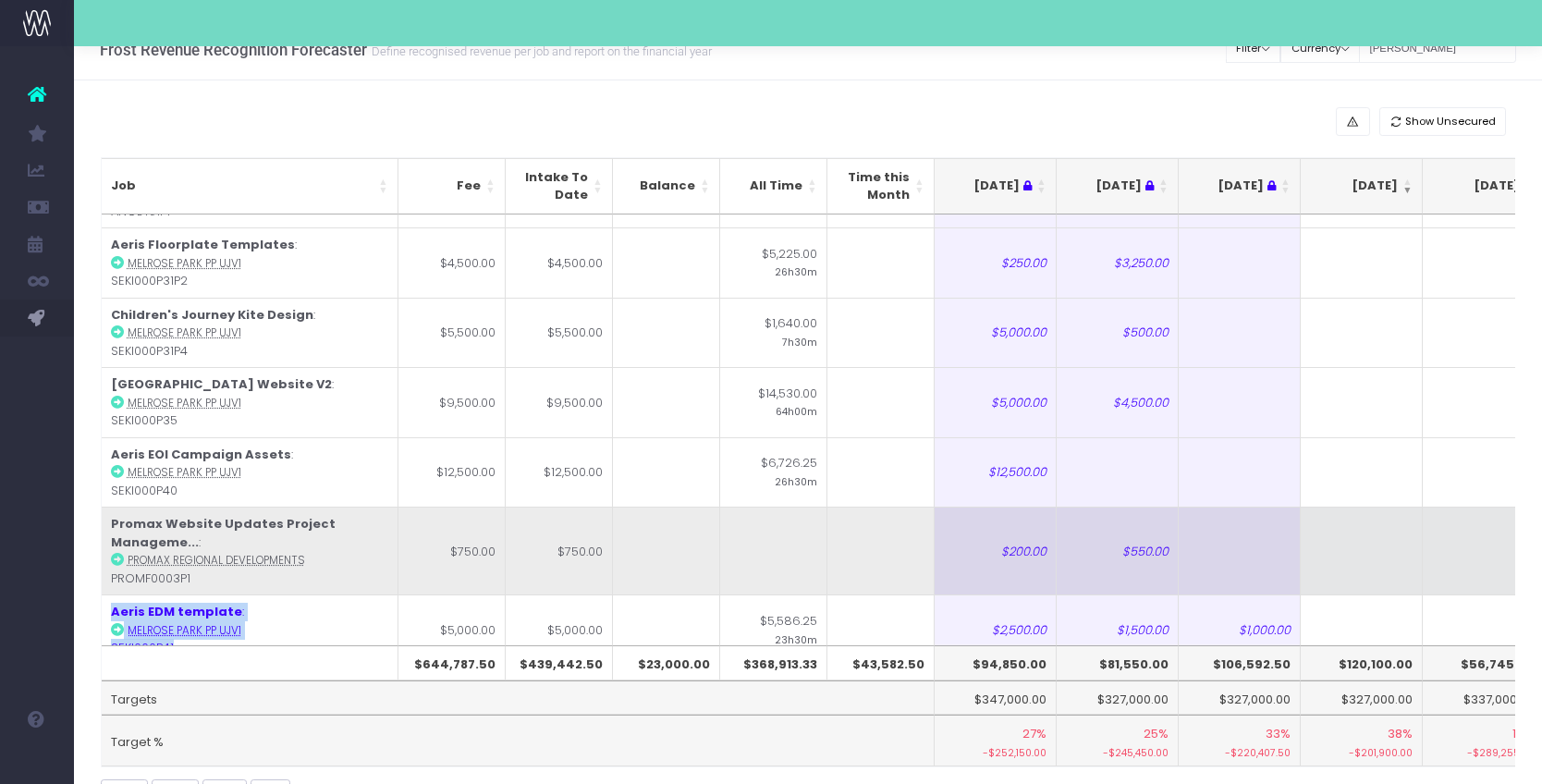
copy td "Aeris EDM template : Melrose Park PP UJV1 SEKI000P41"
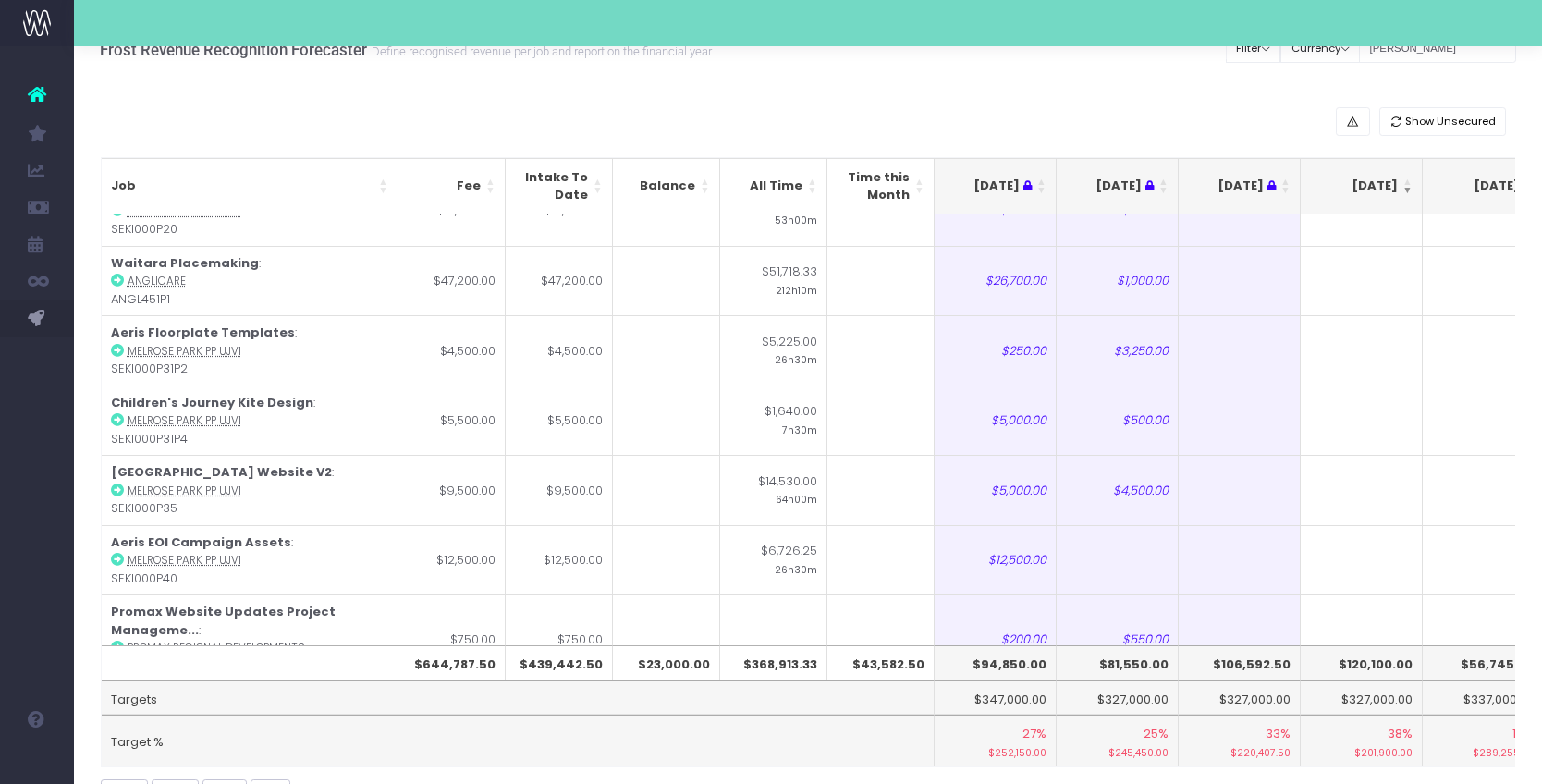
scroll to position [2132, 0]
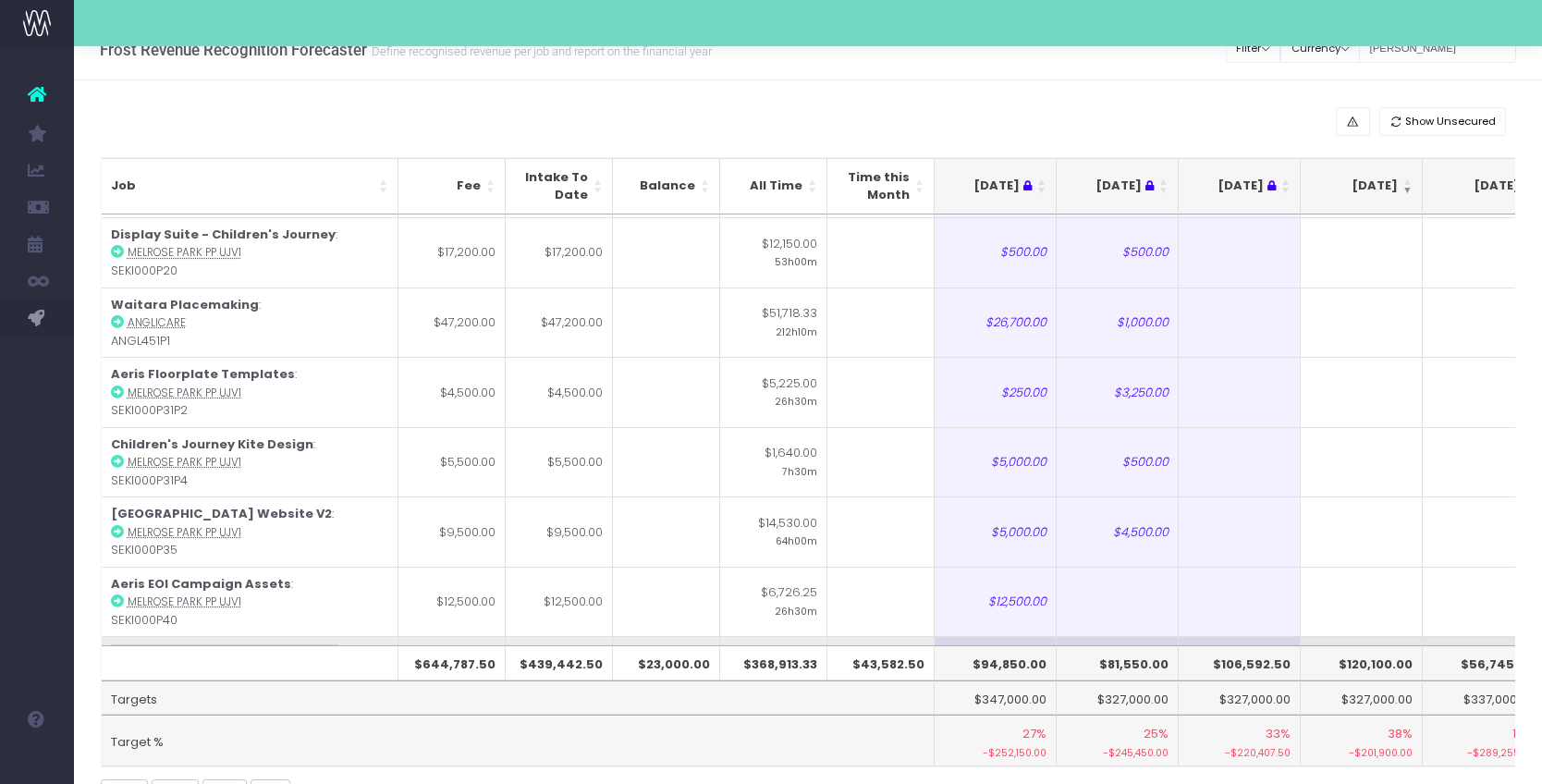
drag, startPoint x: 226, startPoint y: 525, endPoint x: 109, endPoint y: 474, distance: 127.6
click at [109, 636] on td "Promax Website Updates Project Manageme... : Promax Regional Developments PROMF…" at bounding box center [249, 680] width 296 height 88
copy td "Promax Website Updates Project Manageme... : Promax Regional Developments PROMF…"
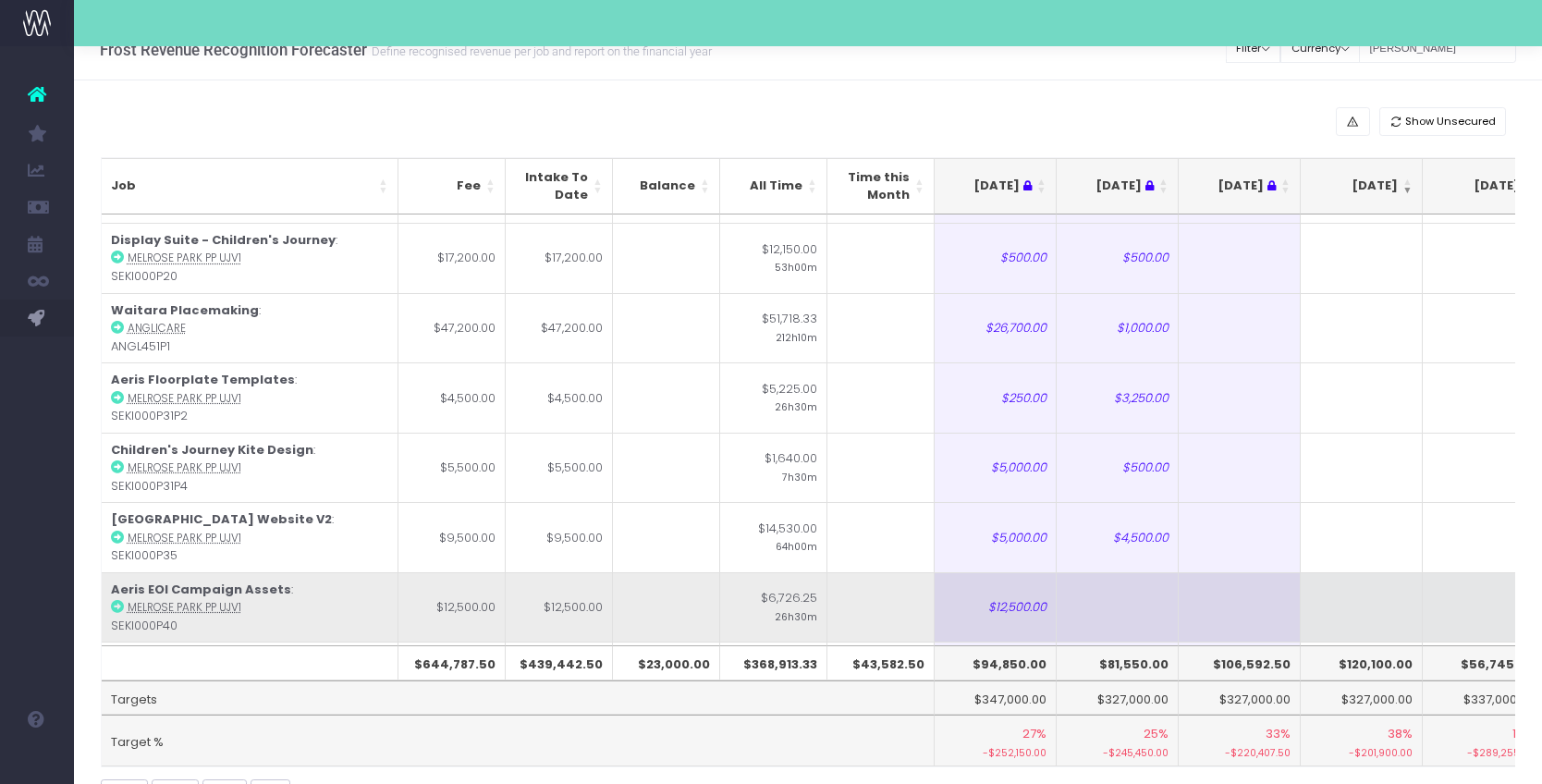
scroll to position [2109, 0]
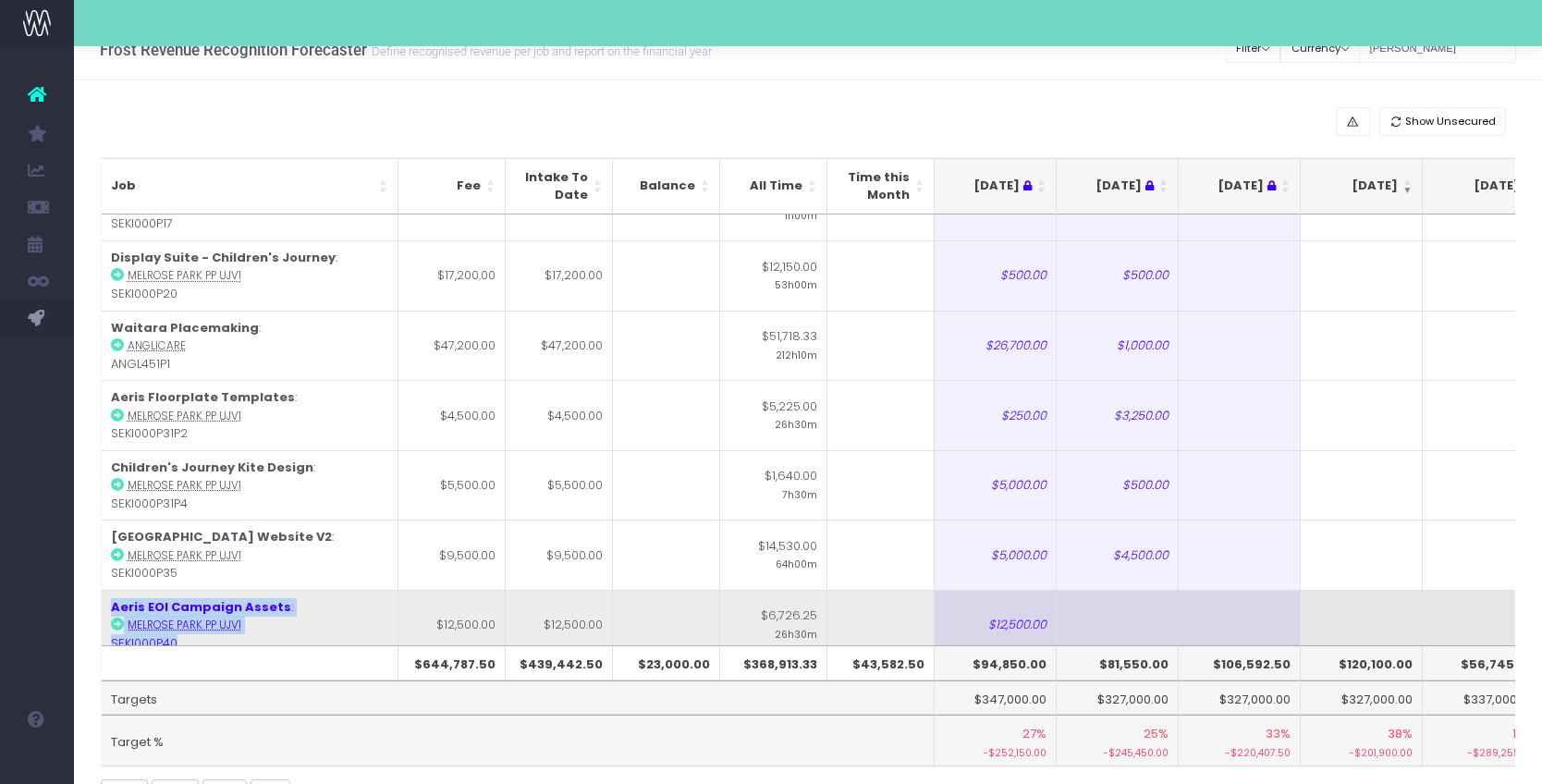
drag, startPoint x: 211, startPoint y: 467, endPoint x: 136, endPoint y: 414, distance: 91.8
click at [136, 590] on td "Aeris EOI Campaign Assets : Melrose Park PP UJV1 SEKI000P40" at bounding box center [249, 625] width 296 height 70
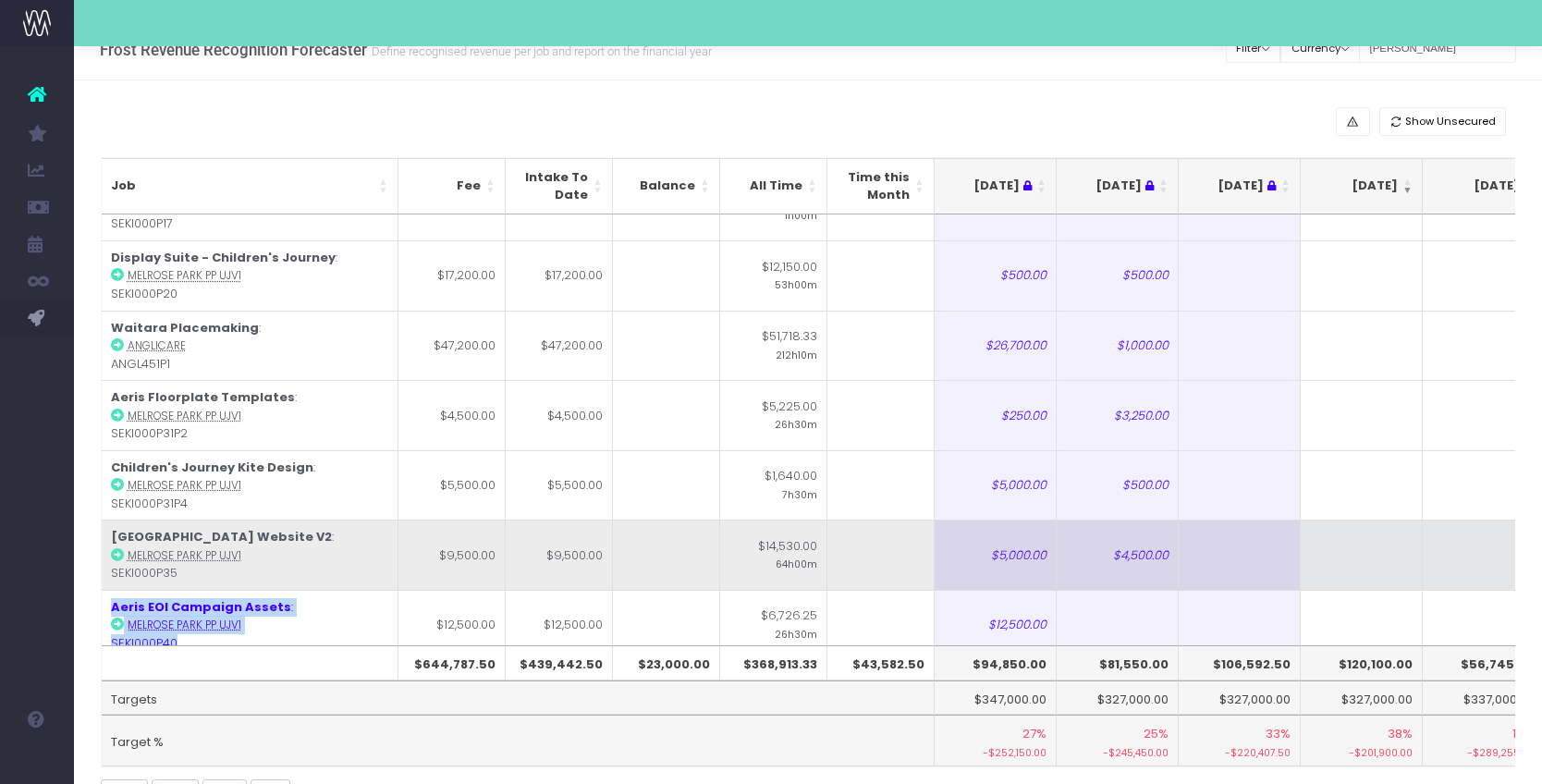
copy td "Aeris EOI Campaign Assets : Melrose Park PP UJV1 SEKI000P40"
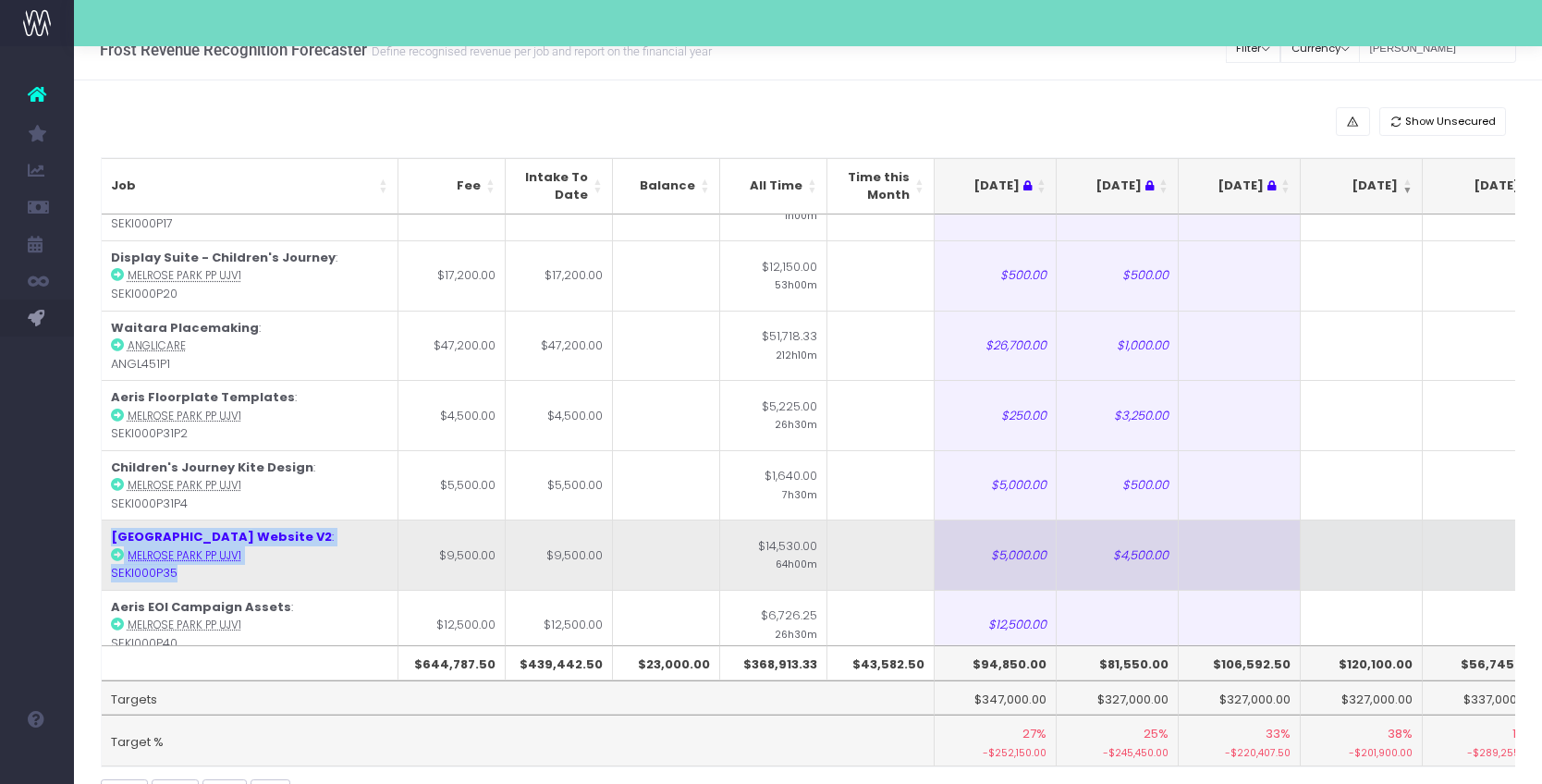
drag, startPoint x: 231, startPoint y: 394, endPoint x: 105, endPoint y: 358, distance: 131.0
click at [105, 519] on td "[GEOGRAPHIC_DATA] Website V2 : [GEOGRAPHIC_DATA] PP UJV1 SEKI000P35" at bounding box center [249, 554] width 296 height 70
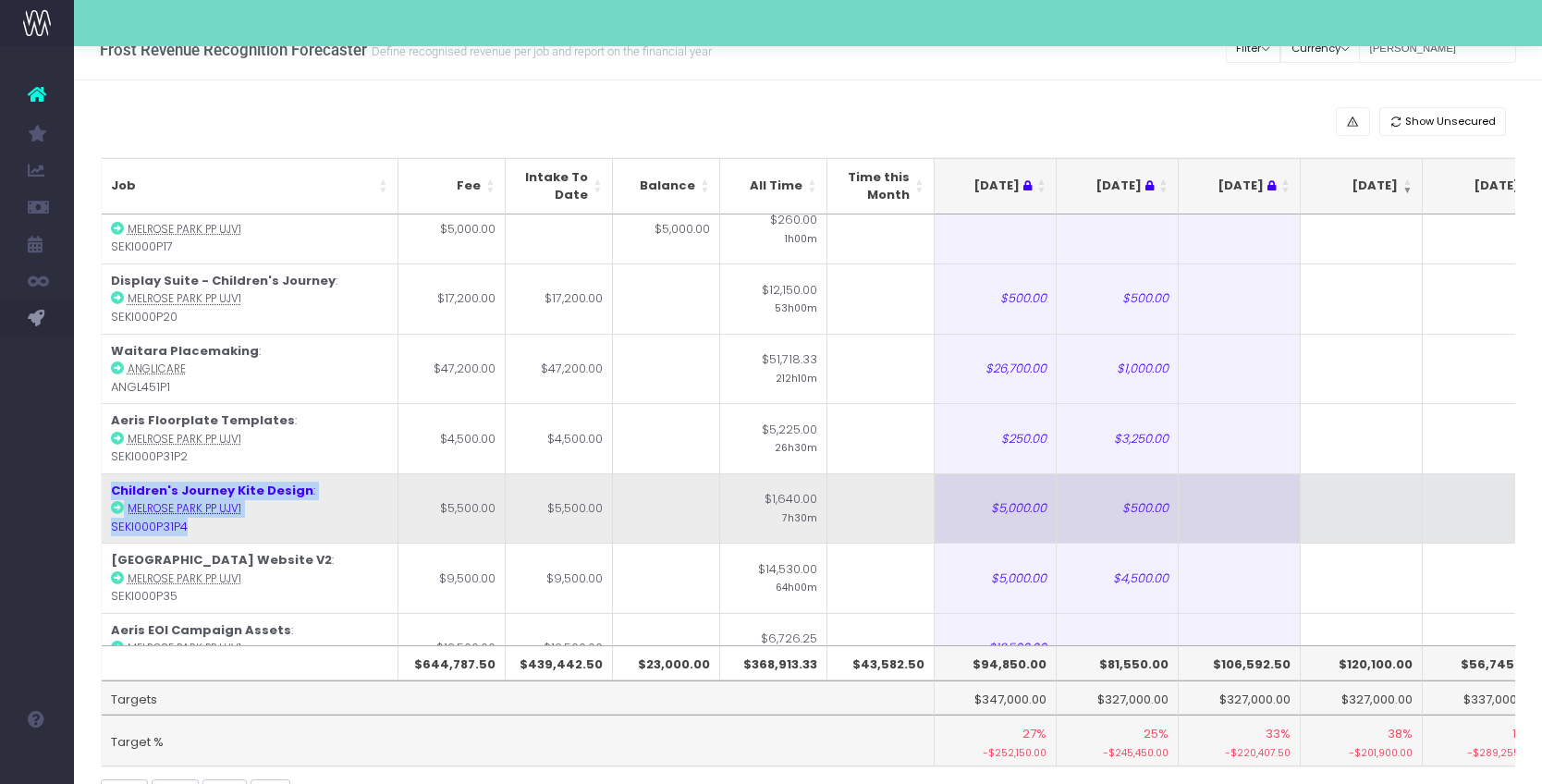
drag, startPoint x: 205, startPoint y: 345, endPoint x: 118, endPoint y: 300, distance: 97.9
click at [111, 473] on td "Children's Journey Kite Design : [GEOGRAPHIC_DATA] PP UJV1 SEKI000P31P4" at bounding box center [249, 508] width 296 height 70
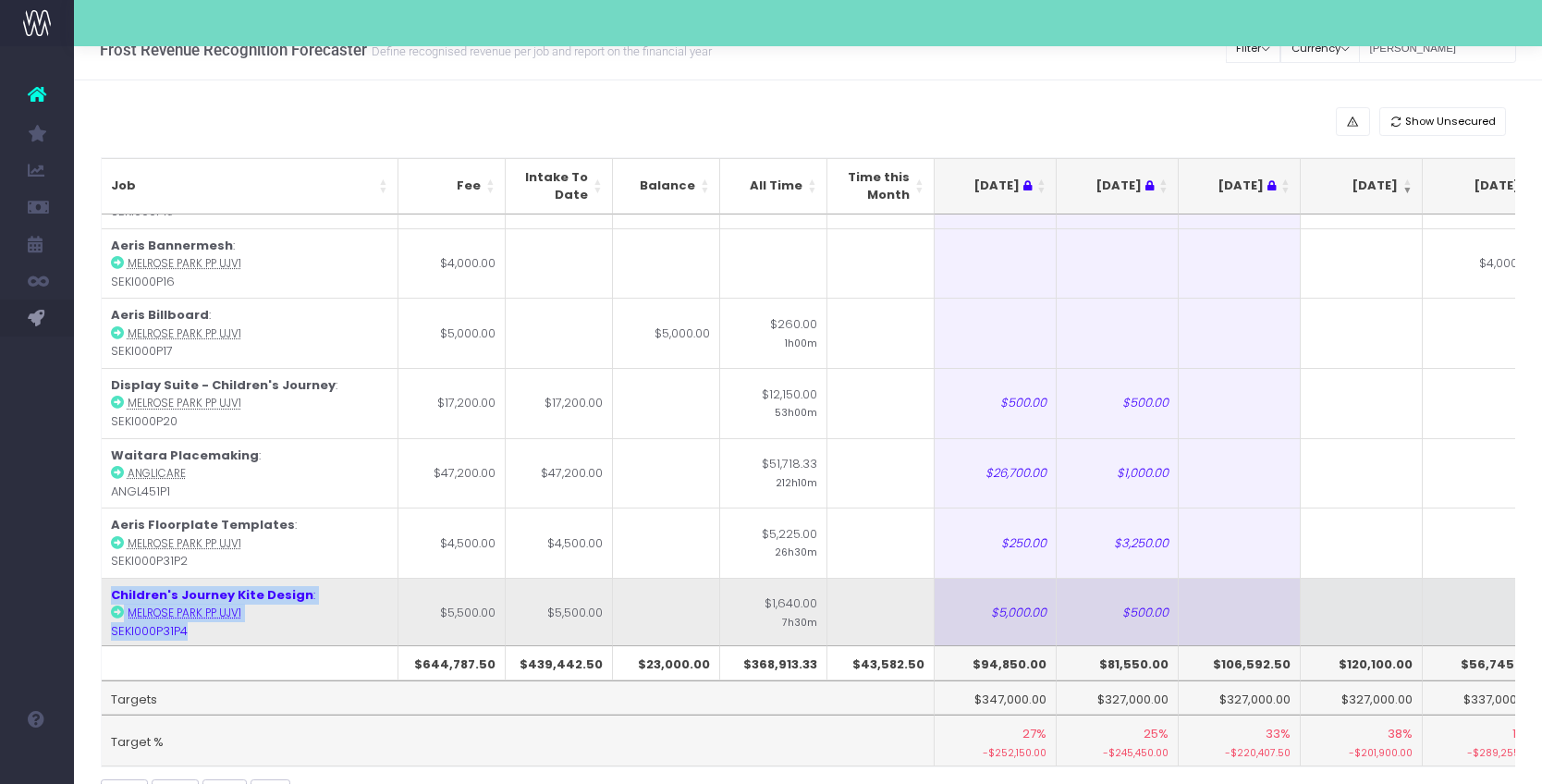
scroll to position [1875, 0]
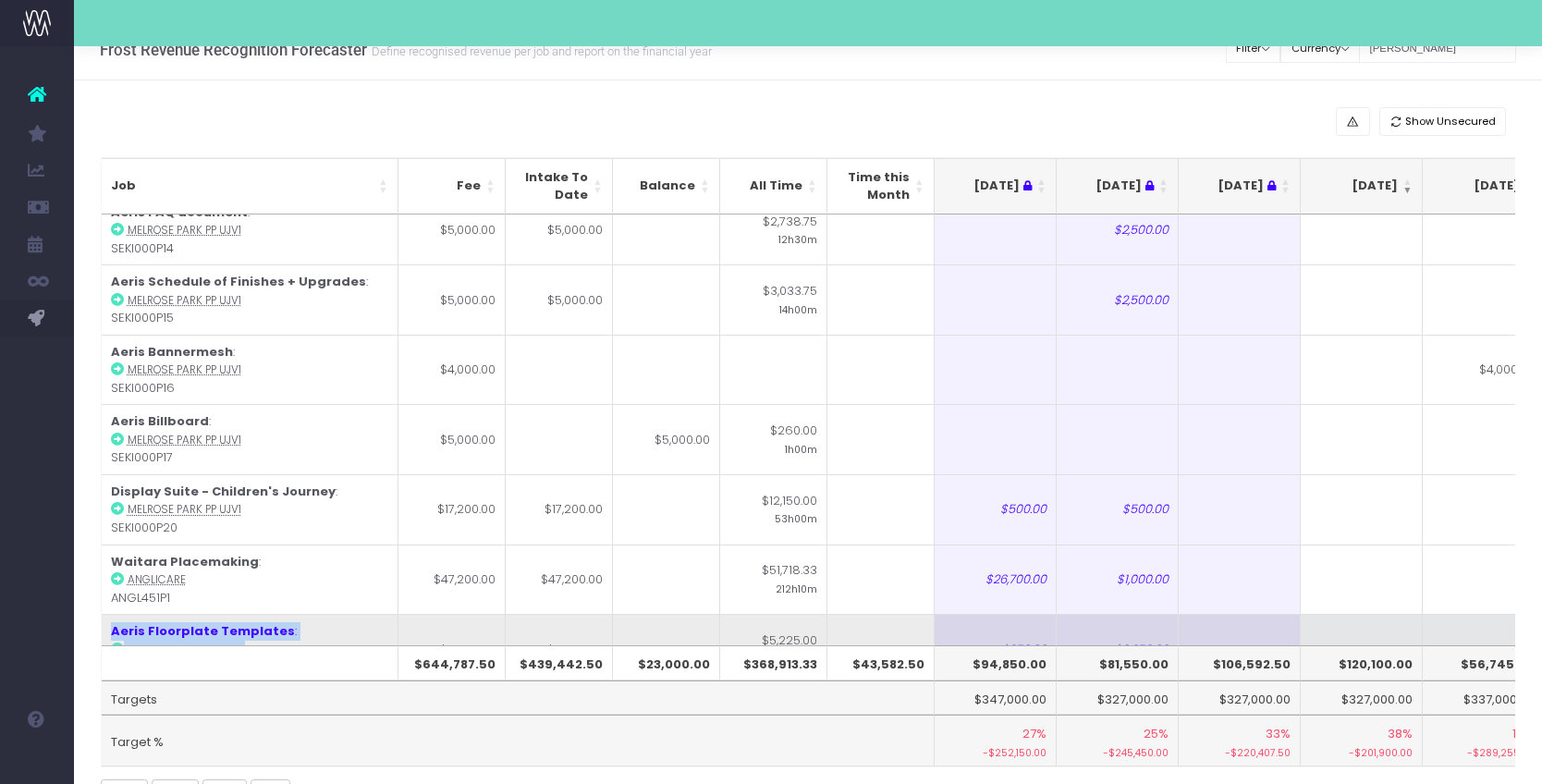
drag, startPoint x: 216, startPoint y: 487, endPoint x: 102, endPoint y: 451, distance: 119.5
click at [102, 614] on td "Aeris Floorplate Templates : Melrose Park PP UJV1 SEKI000P31P2" at bounding box center [249, 649] width 296 height 70
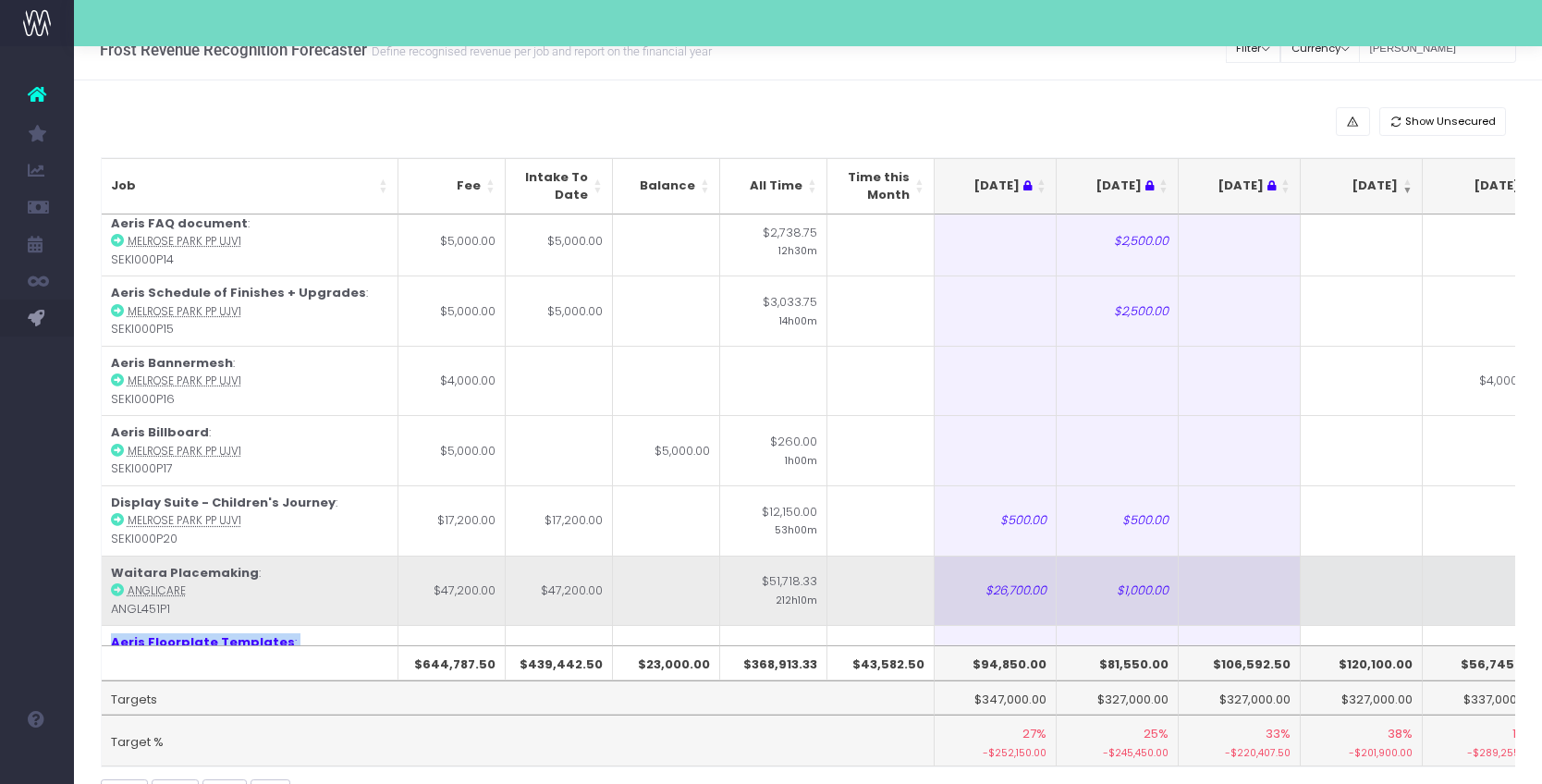
scroll to position [1862, 0]
drag, startPoint x: 193, startPoint y: 425, endPoint x: 110, endPoint y: 391, distance: 89.7
click at [110, 556] on td "Waitara Placemaking : Anglicare ANGL451P1" at bounding box center [249, 591] width 296 height 70
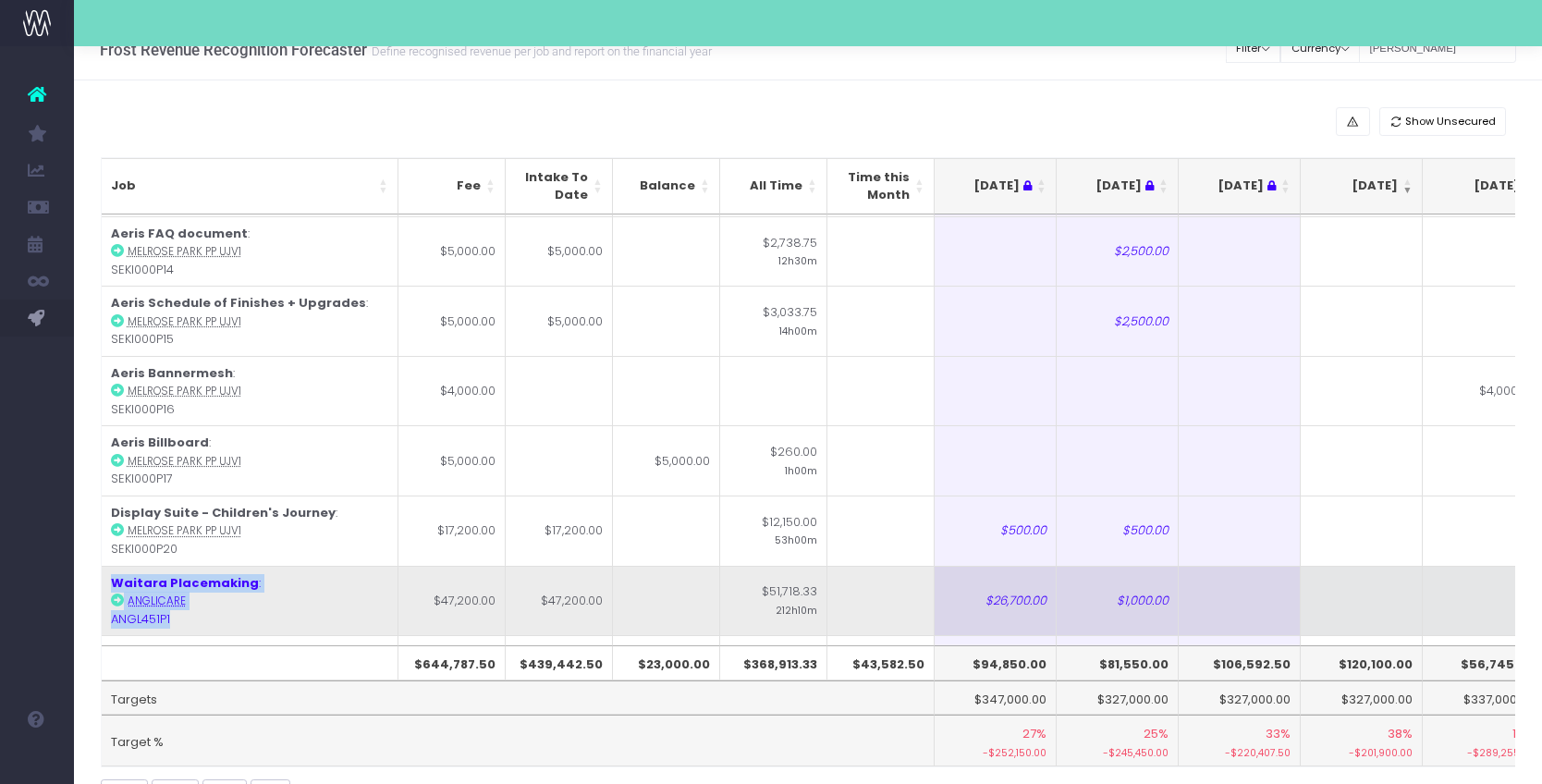
scroll to position [1771, 0]
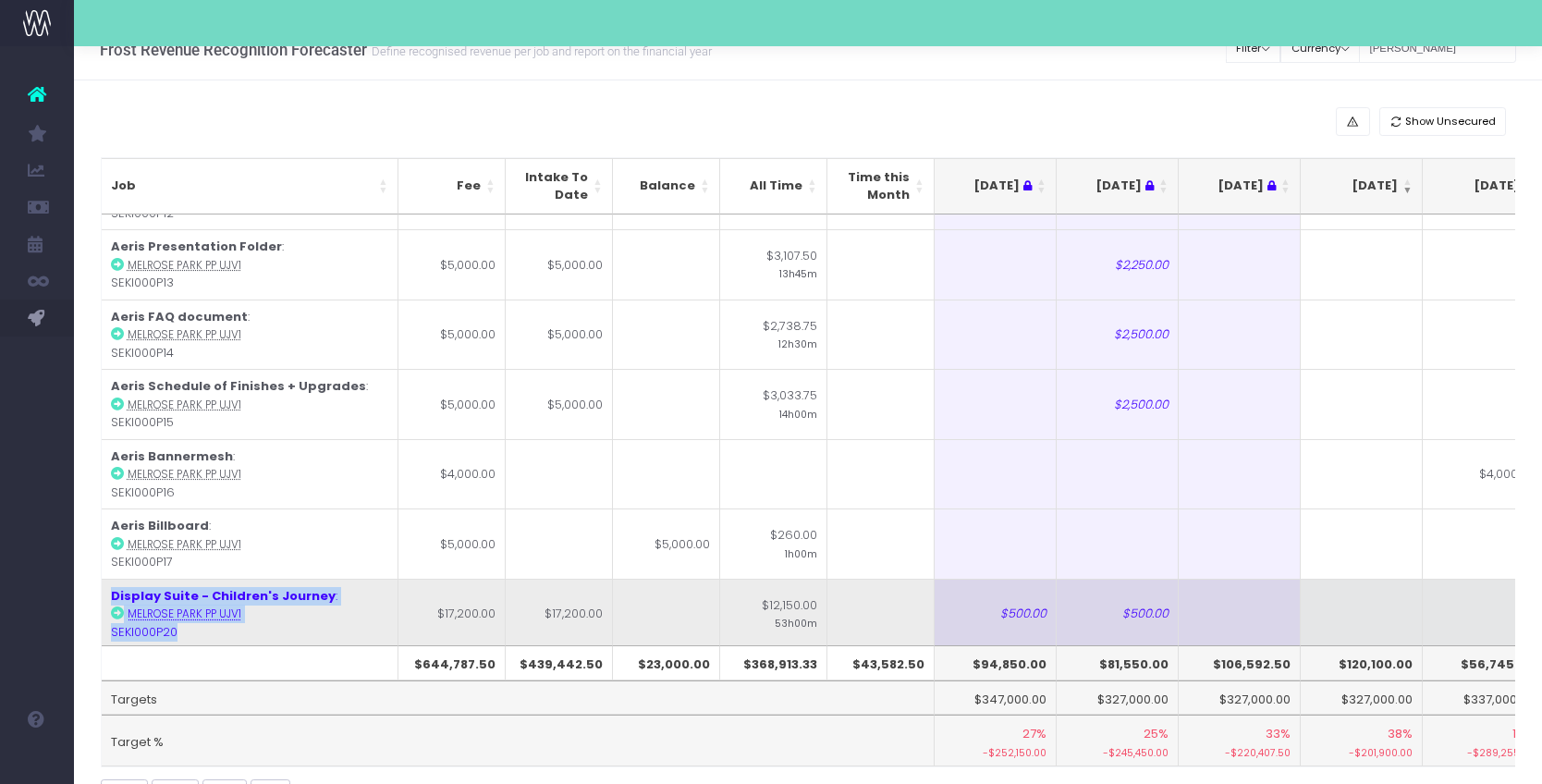
drag, startPoint x: 199, startPoint y: 455, endPoint x: 109, endPoint y: 402, distance: 104.4
click at [109, 578] on td "Display Suite - Children's Journey : [GEOGRAPHIC_DATA] PP UJV1 SEKI000P20" at bounding box center [249, 613] width 296 height 70
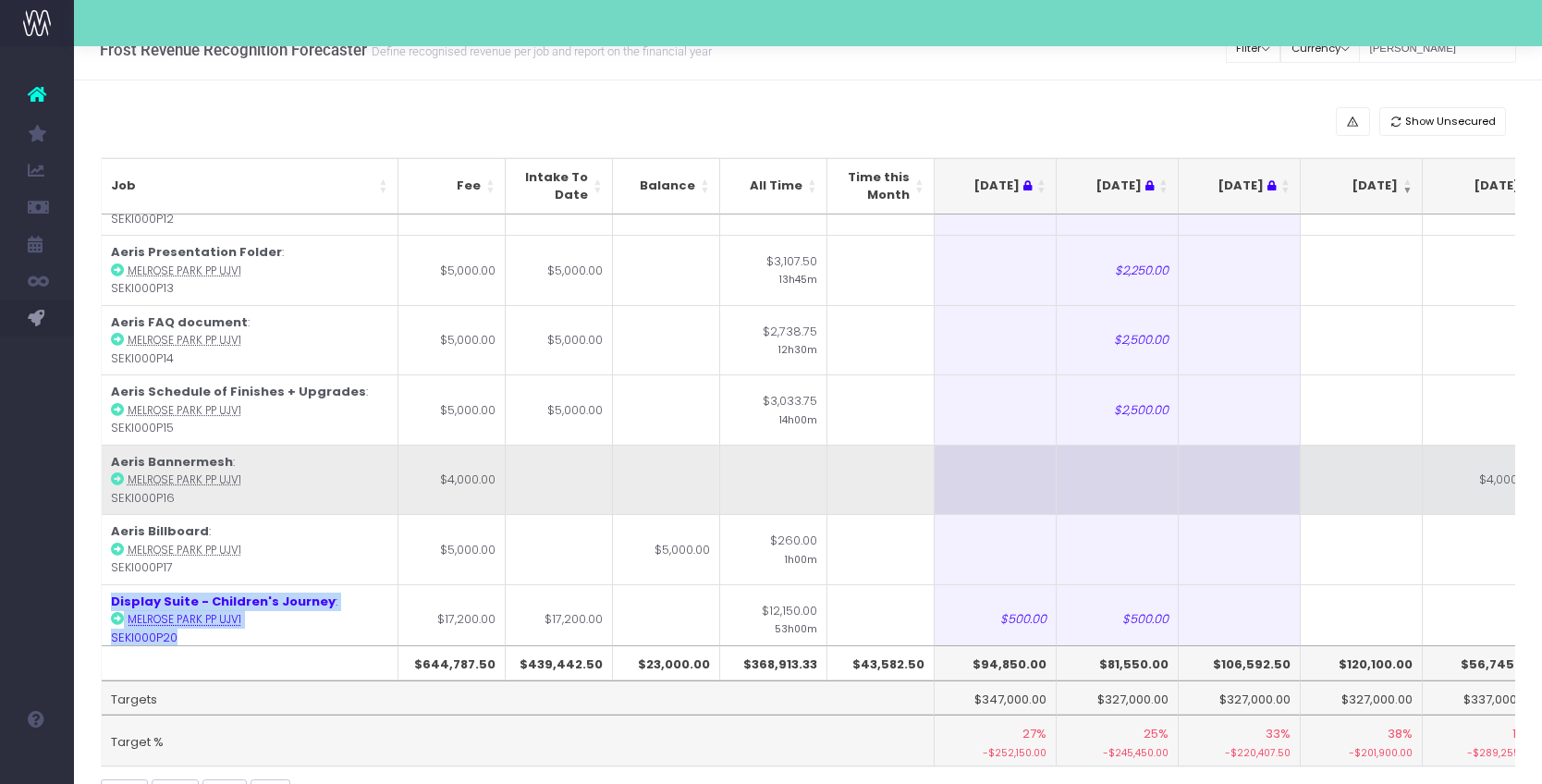
scroll to position [1744, 0]
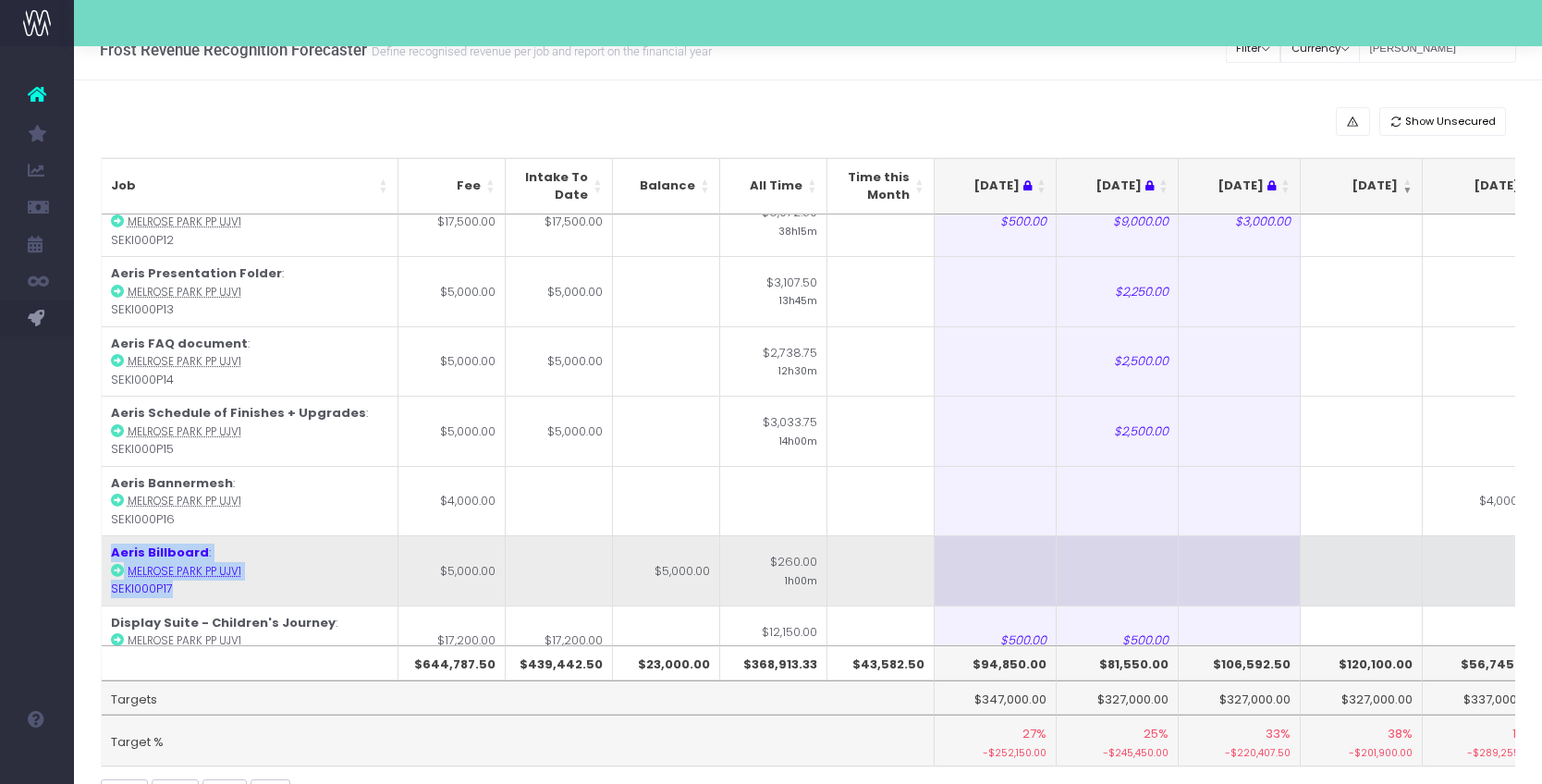
drag, startPoint x: 186, startPoint y: 406, endPoint x: 104, endPoint y: 369, distance: 90.0
click at [104, 535] on td "Aeris Billboard : Melrose Park PP UJV1 SEKI000P17" at bounding box center [249, 570] width 296 height 70
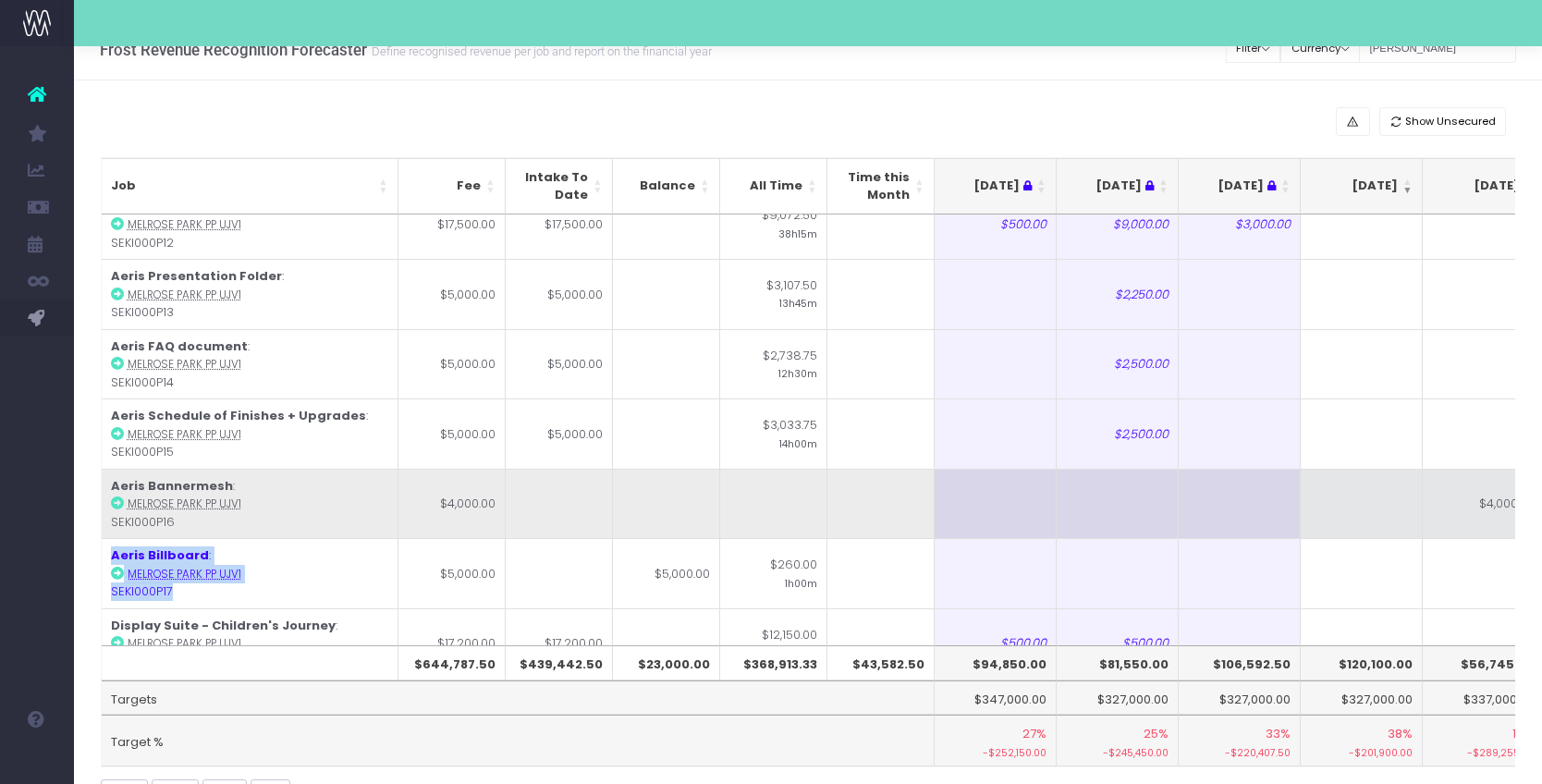
scroll to position [1736, 0]
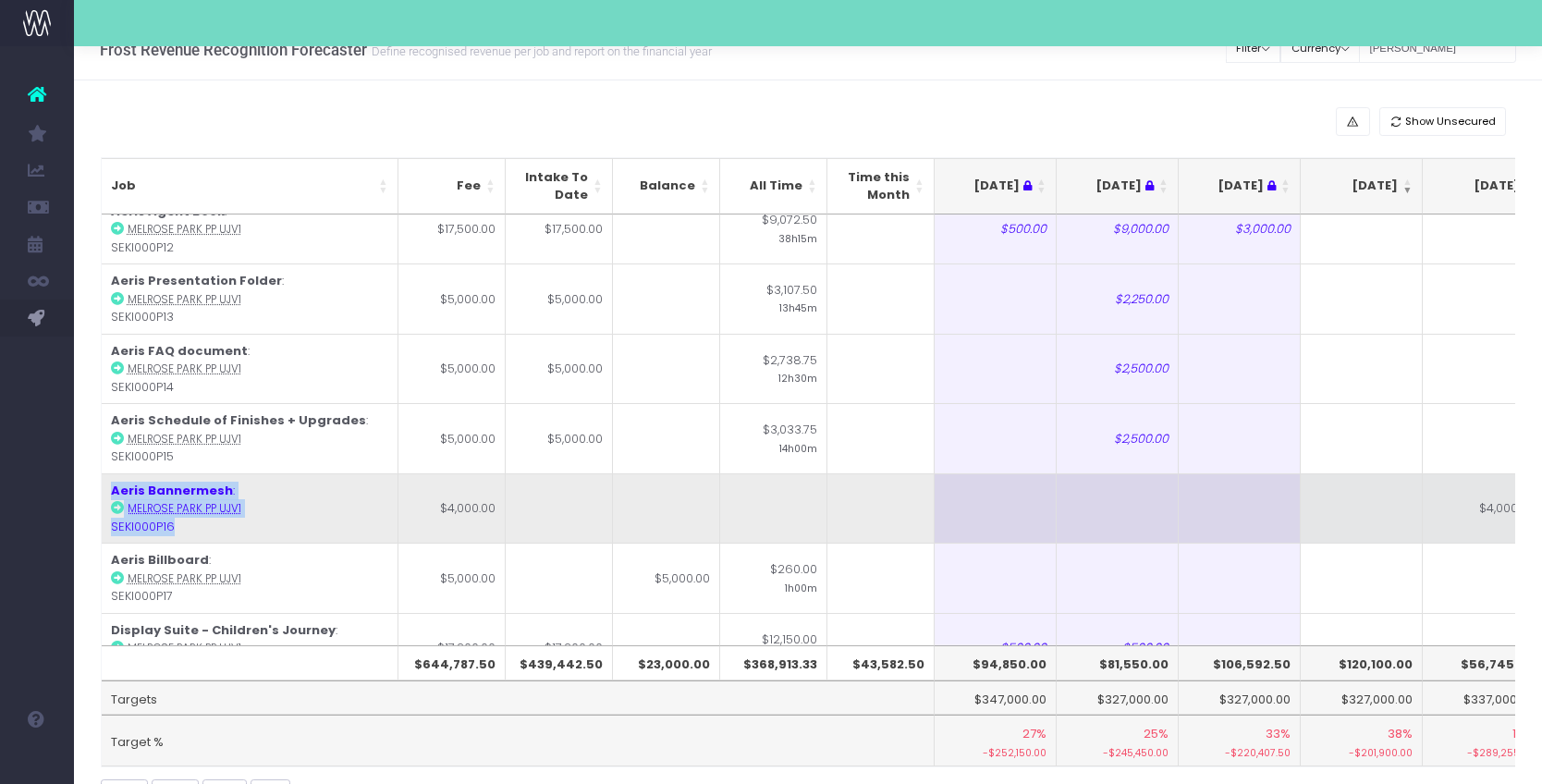
drag, startPoint x: 215, startPoint y: 350, endPoint x: 111, endPoint y: 313, distance: 110.4
click at [111, 473] on td "Aeris Bannermesh : Melrose Park PP UJV1 SEKI000P16" at bounding box center [249, 508] width 296 height 70
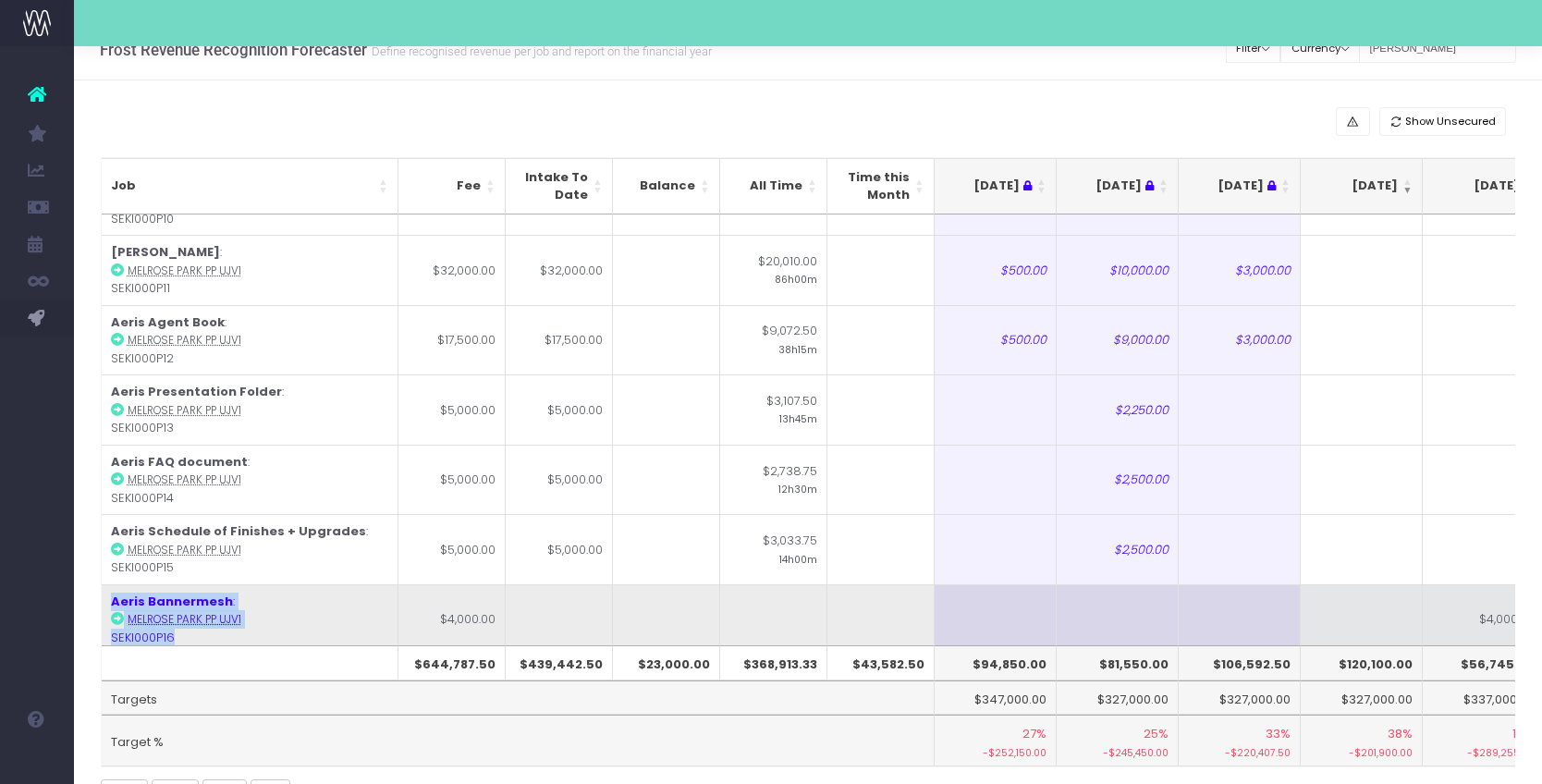
scroll to position [1623, 0]
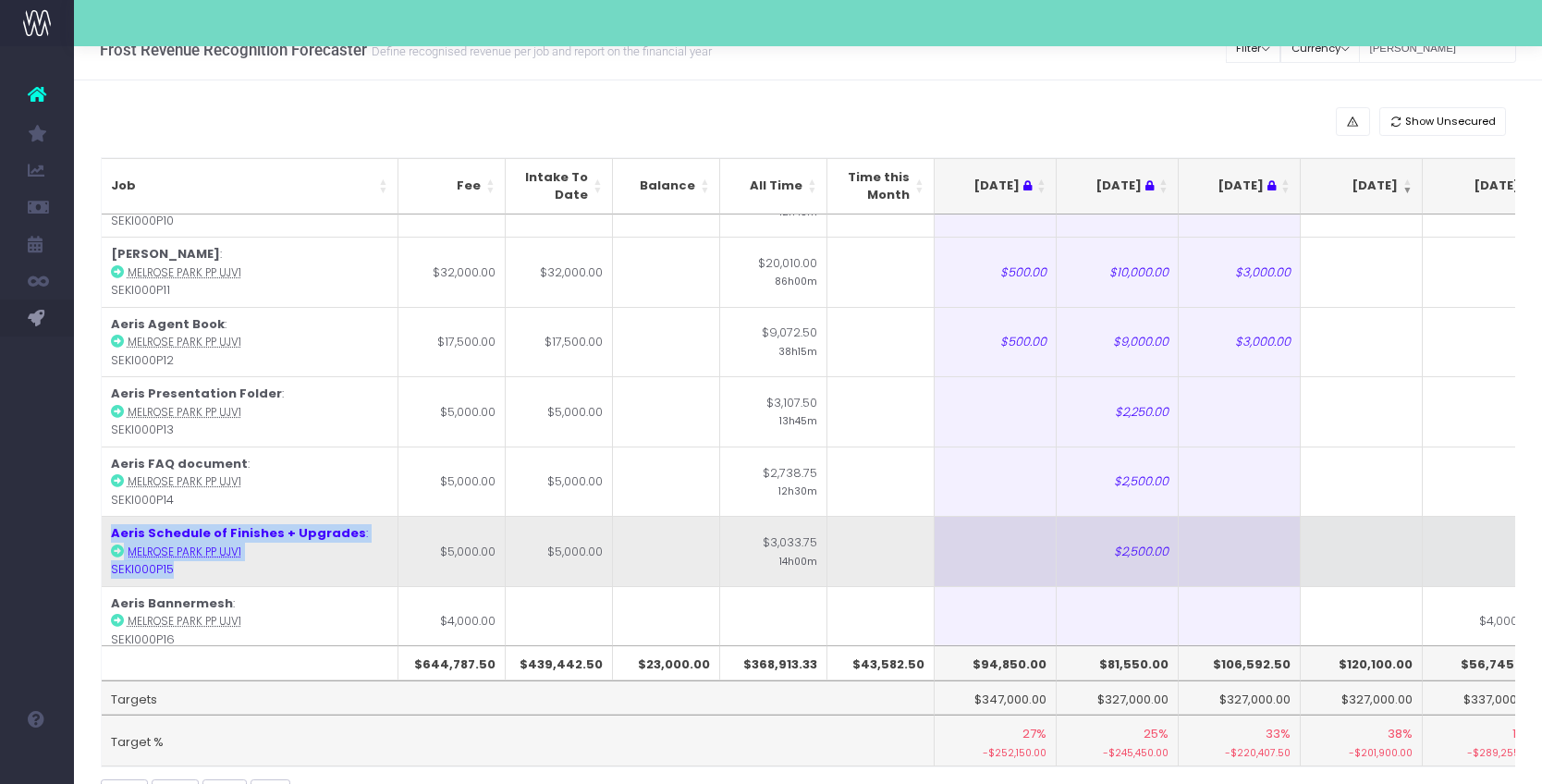
drag, startPoint x: 219, startPoint y: 391, endPoint x: 110, endPoint y: 350, distance: 116.5
click at [110, 516] on td "Aeris Schedule of Finishes + Upgrades : Melrose Park PP UJV1 SEKI000P15" at bounding box center [249, 550] width 296 height 70
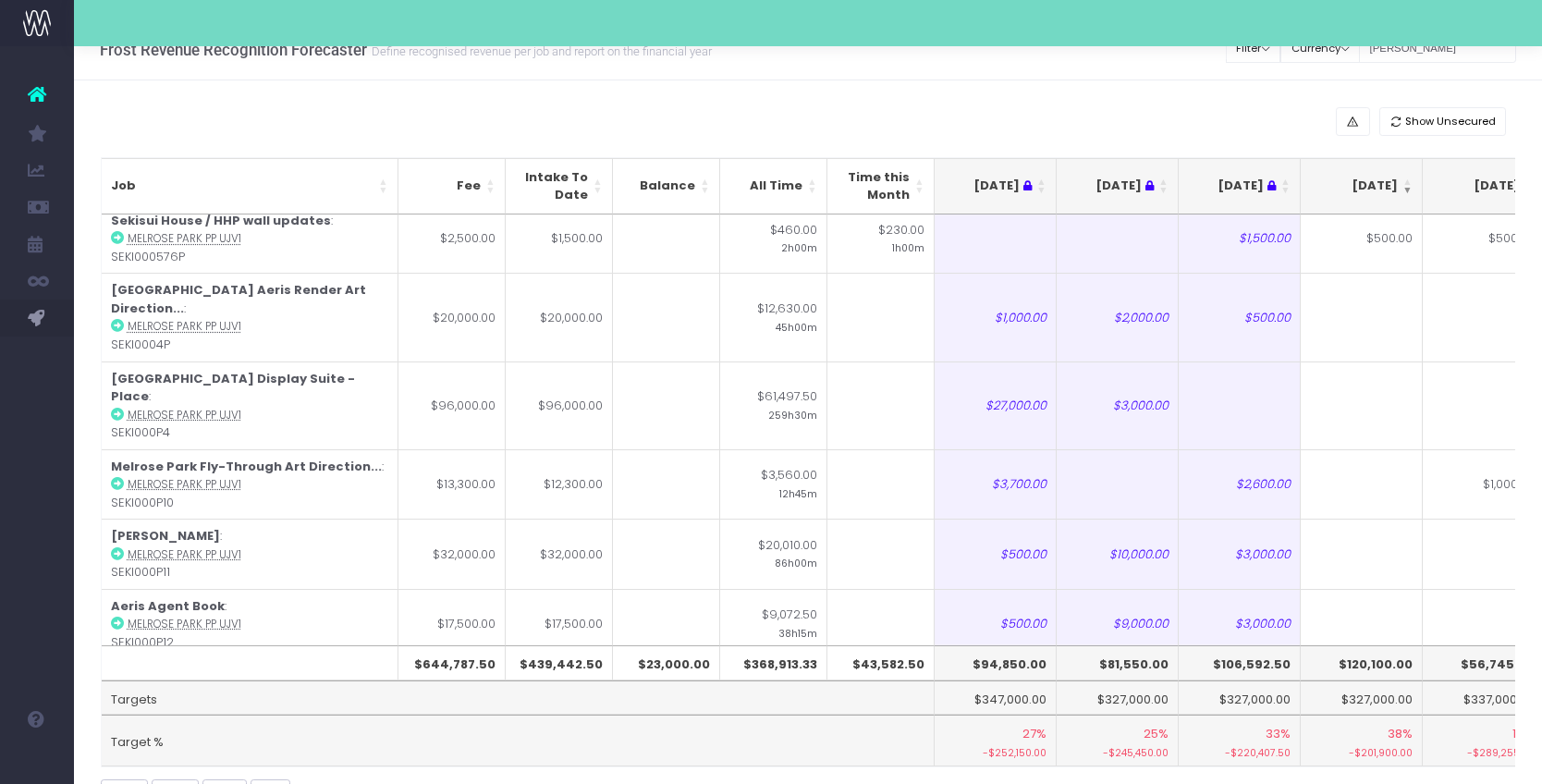
scroll to position [1345, 0]
drag, startPoint x: 209, startPoint y: 595, endPoint x: 112, endPoint y: 557, distance: 104.2
click at [112, 725] on td "Aeris FAQ document : Melrose Park PP UJV1 SEKI000P14" at bounding box center [249, 760] width 296 height 70
drag, startPoint x: 177, startPoint y: 524, endPoint x: 114, endPoint y: 472, distance: 81.7
click at [109, 655] on td "Aeris Presentation Folder : Melrose Park PP UJV1 SEKI000P13" at bounding box center [249, 689] width 296 height 70
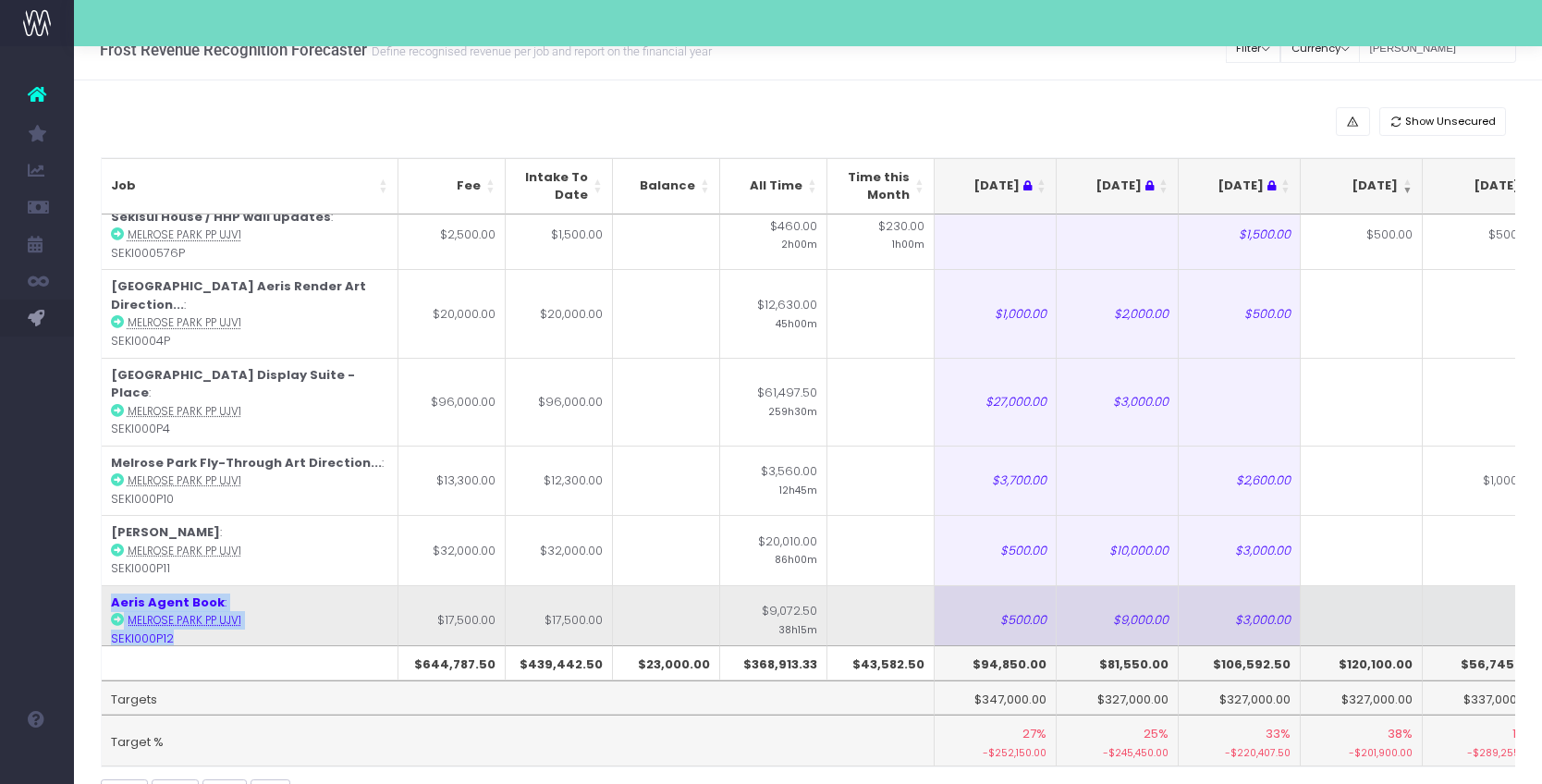
drag, startPoint x: 190, startPoint y: 458, endPoint x: 107, endPoint y: 408, distance: 96.9
click at [107, 585] on td "Aeris Agent Book : [GEOGRAPHIC_DATA] PP UJV1 SEKI000P12" at bounding box center [249, 620] width 296 height 70
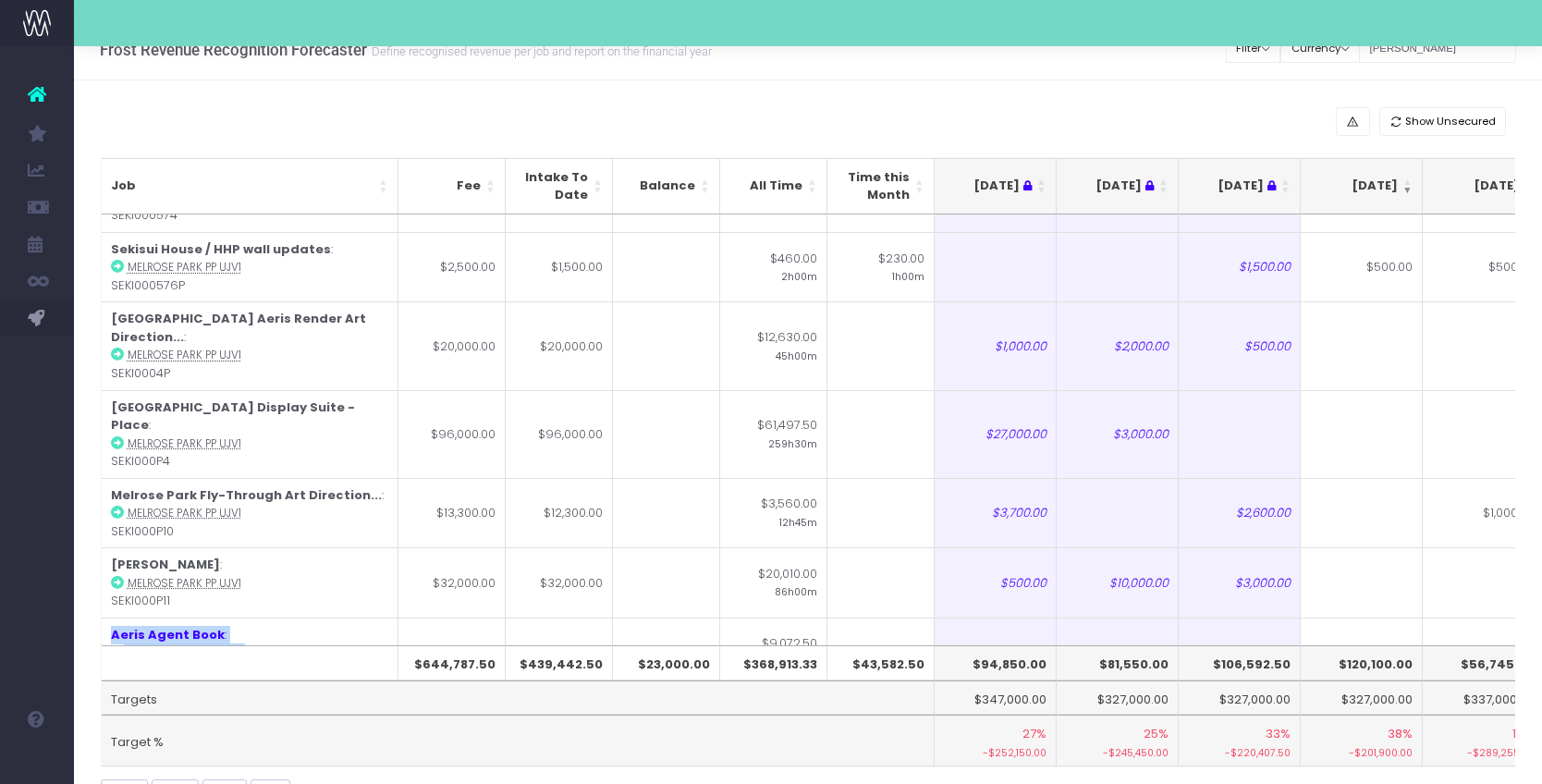
scroll to position [1293, 0]
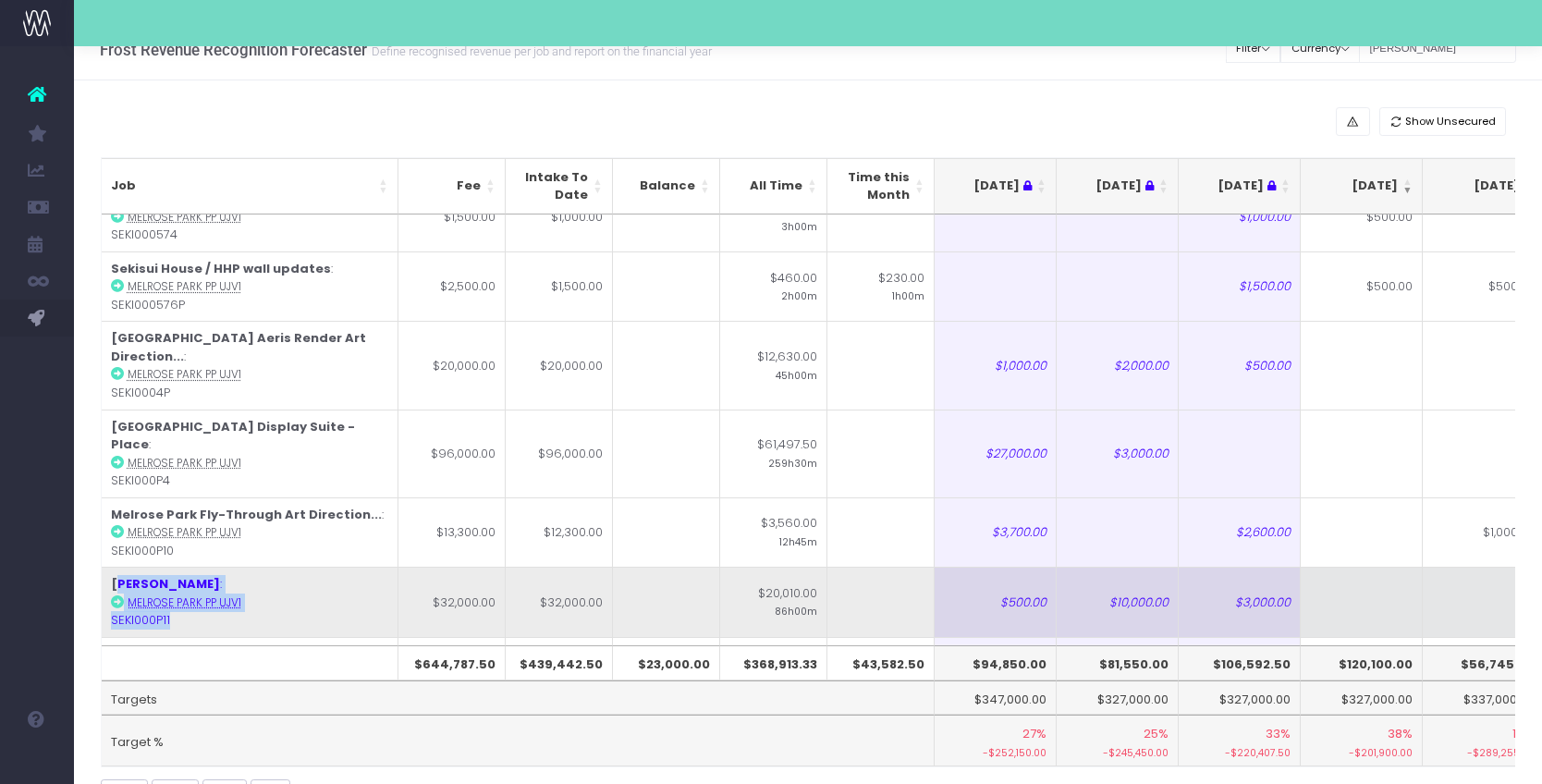
drag, startPoint x: 184, startPoint y: 441, endPoint x: 121, endPoint y: 399, distance: 75.7
click at [121, 567] on td "[PERSON_NAME] : [GEOGRAPHIC_DATA] PP UJV1 SEKI000P11" at bounding box center [249, 602] width 296 height 70
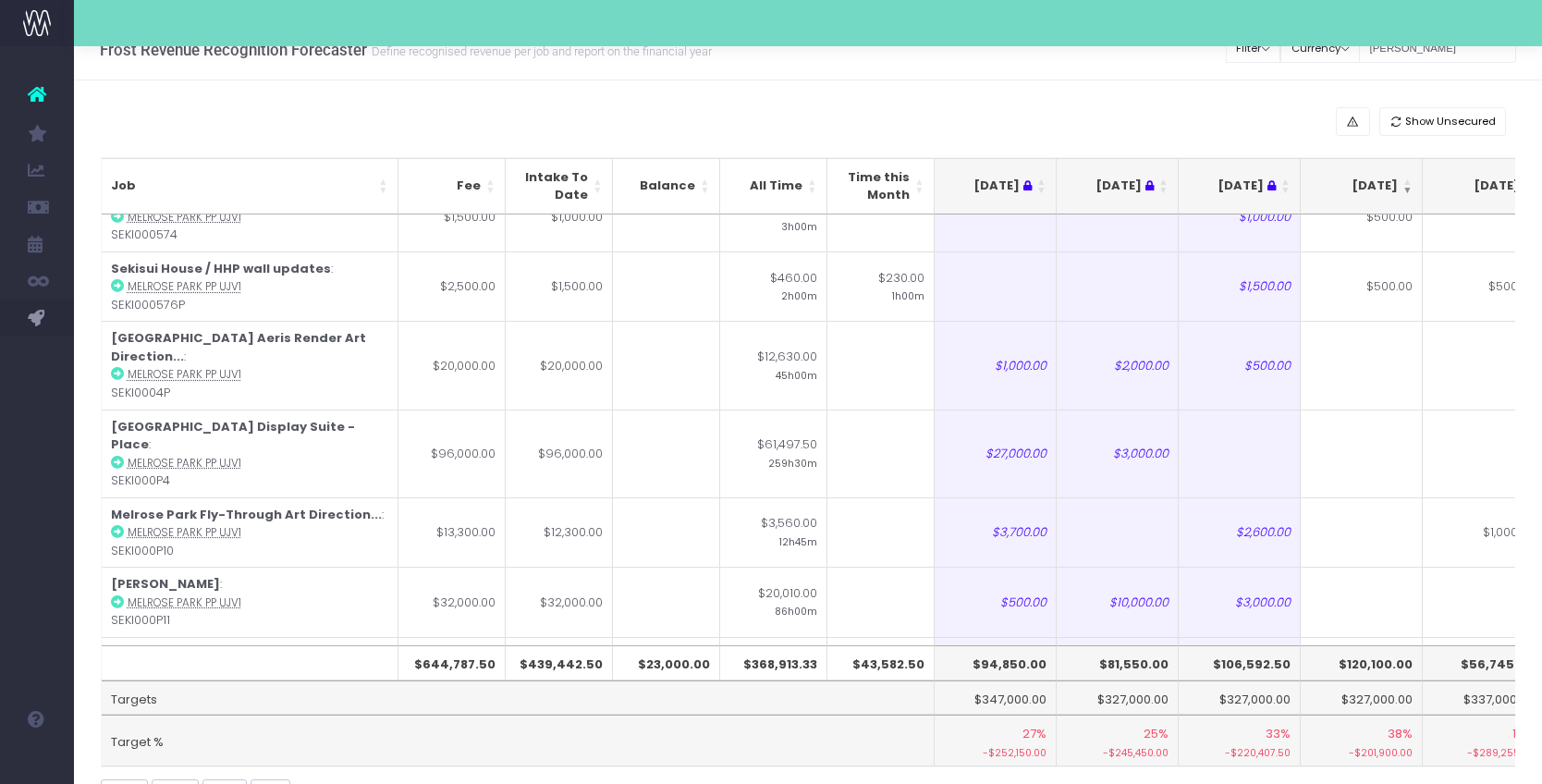
click at [307, 105] on div "Show Unsecured Job Fee Intake To Date Balance All Time Time this Month [DATE] […" at bounding box center [808, 462] width 1468 height 763
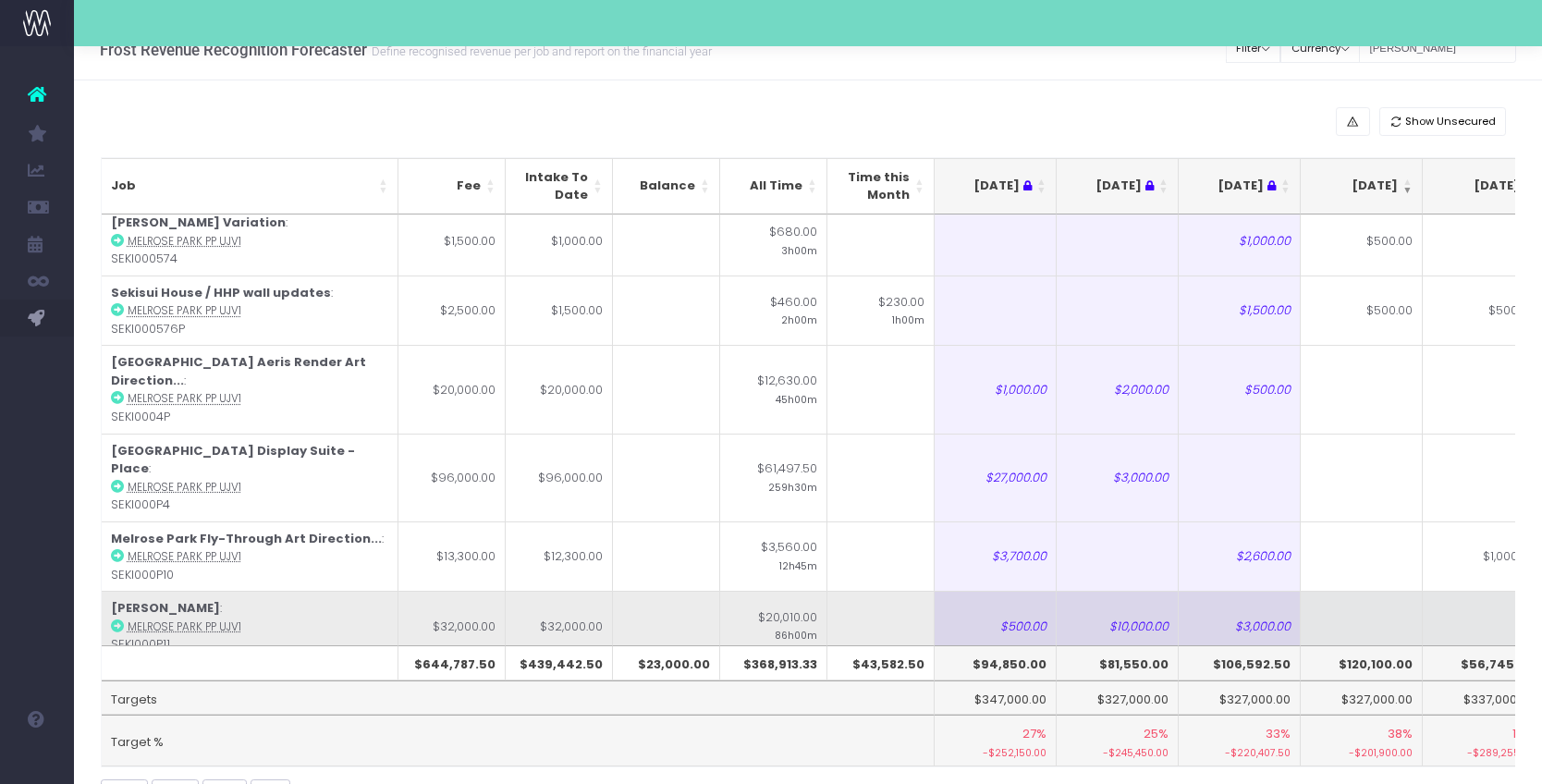
scroll to position [1267, 0]
drag, startPoint x: 192, startPoint y: 464, endPoint x: 110, endPoint y: 415, distance: 95.5
click at [110, 594] on td "[PERSON_NAME] : [GEOGRAPHIC_DATA] PP UJV1 SEKI000P11" at bounding box center [249, 629] width 296 height 70
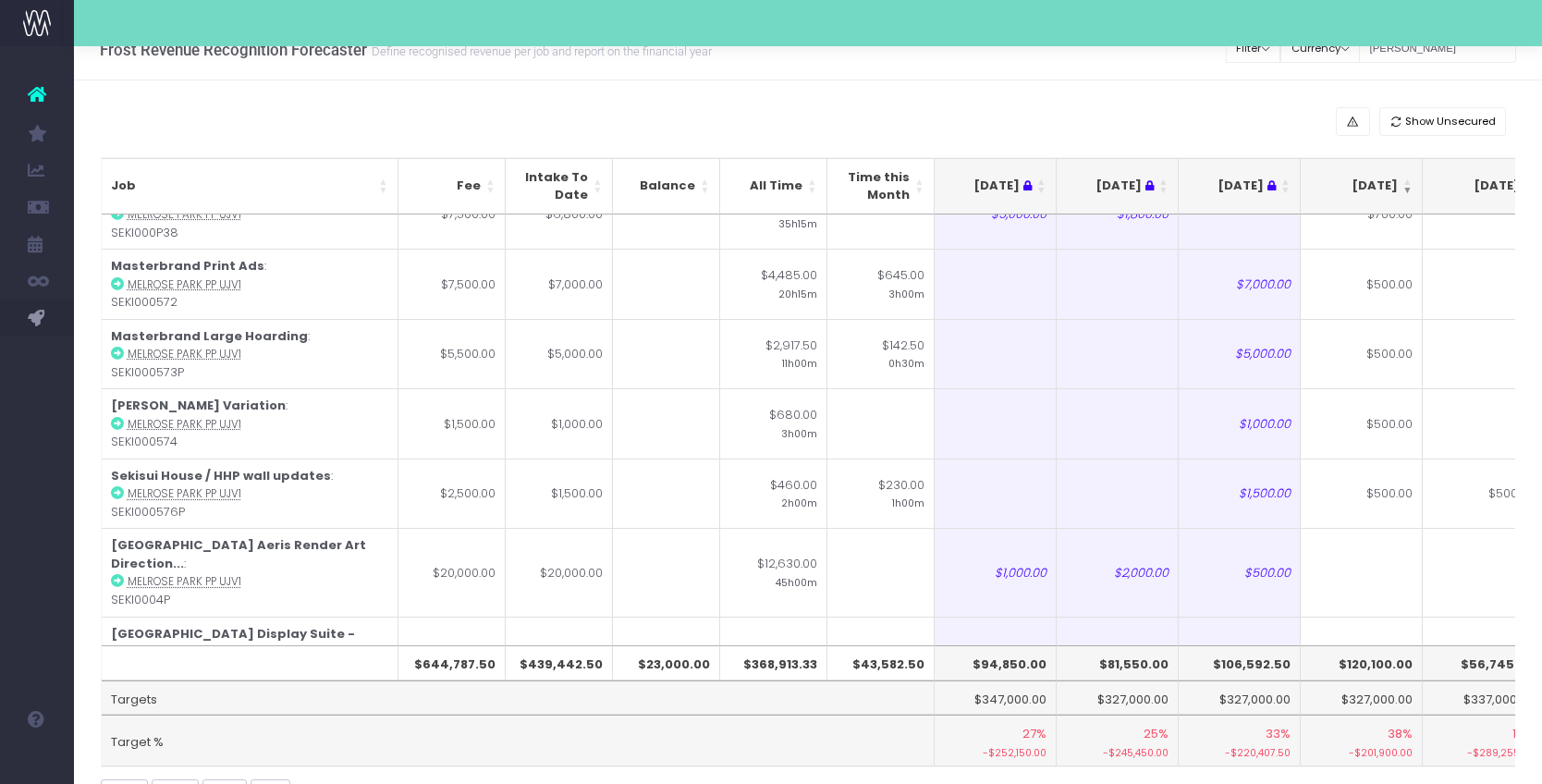
scroll to position [1086, 0]
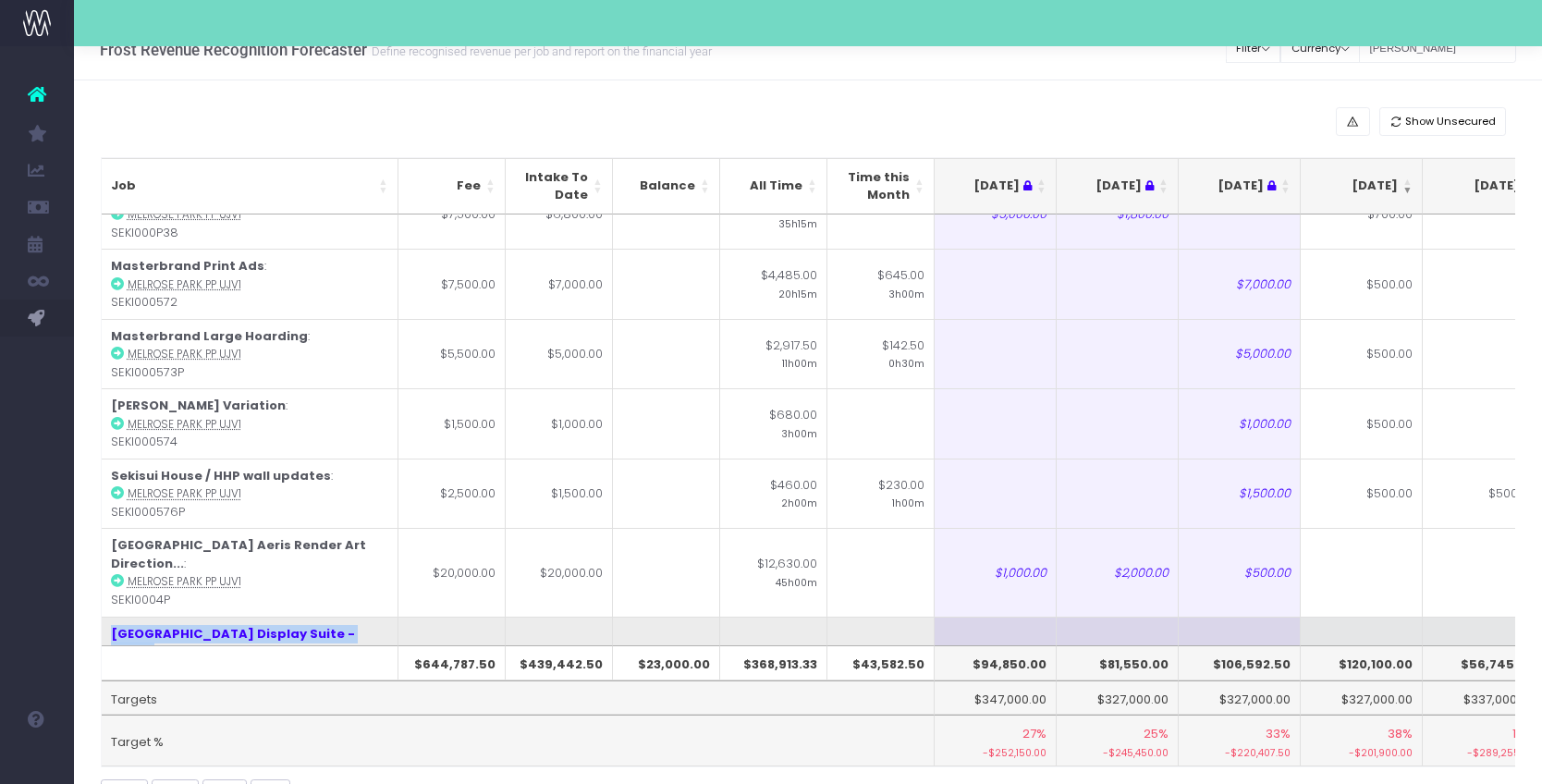
drag, startPoint x: 181, startPoint y: 506, endPoint x: 107, endPoint y: 469, distance: 82.7
click at [107, 617] on td "[GEOGRAPHIC_DATA] Display Suite - Place : [GEOGRAPHIC_DATA] PP UJV1 SEKI000P4" at bounding box center [249, 660] width 296 height 88
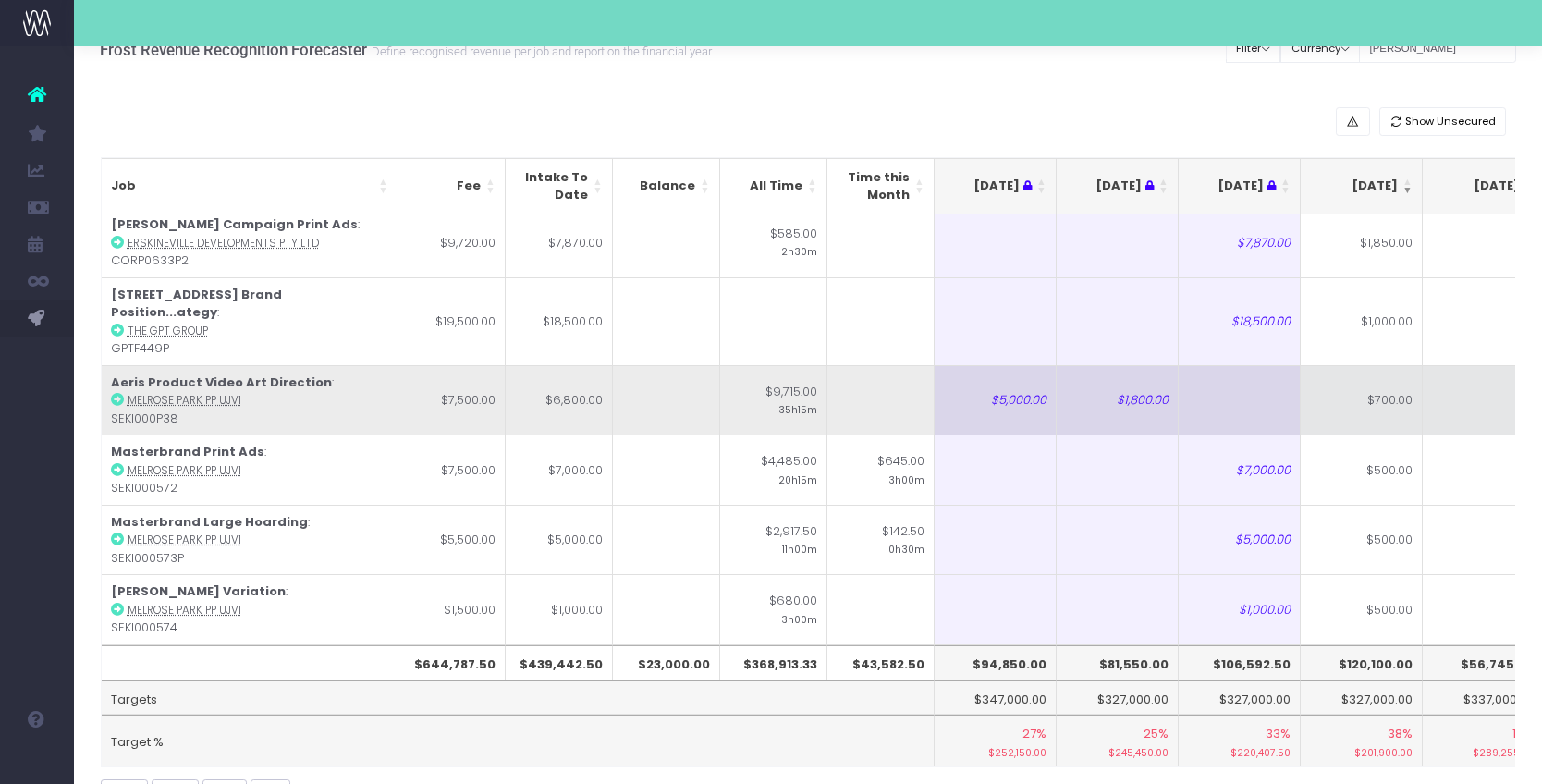
scroll to position [894, 0]
